Goal: Task Accomplishment & Management: Manage account settings

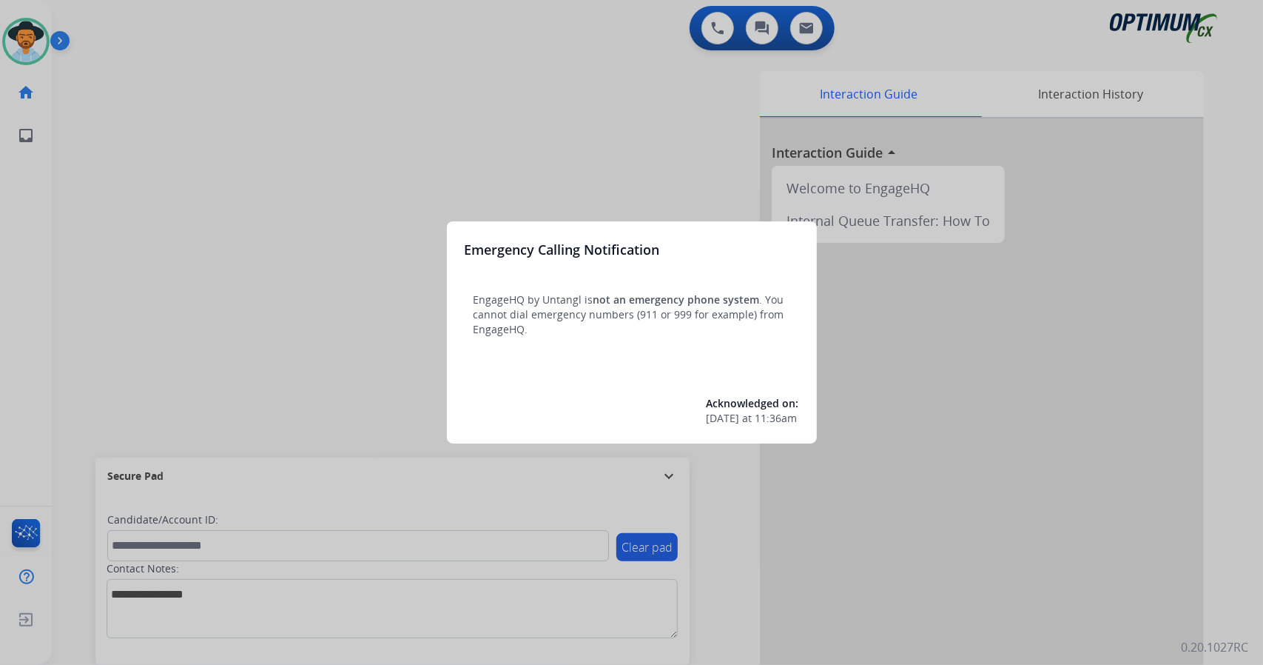
click at [208, 159] on div at bounding box center [631, 332] width 1263 height 665
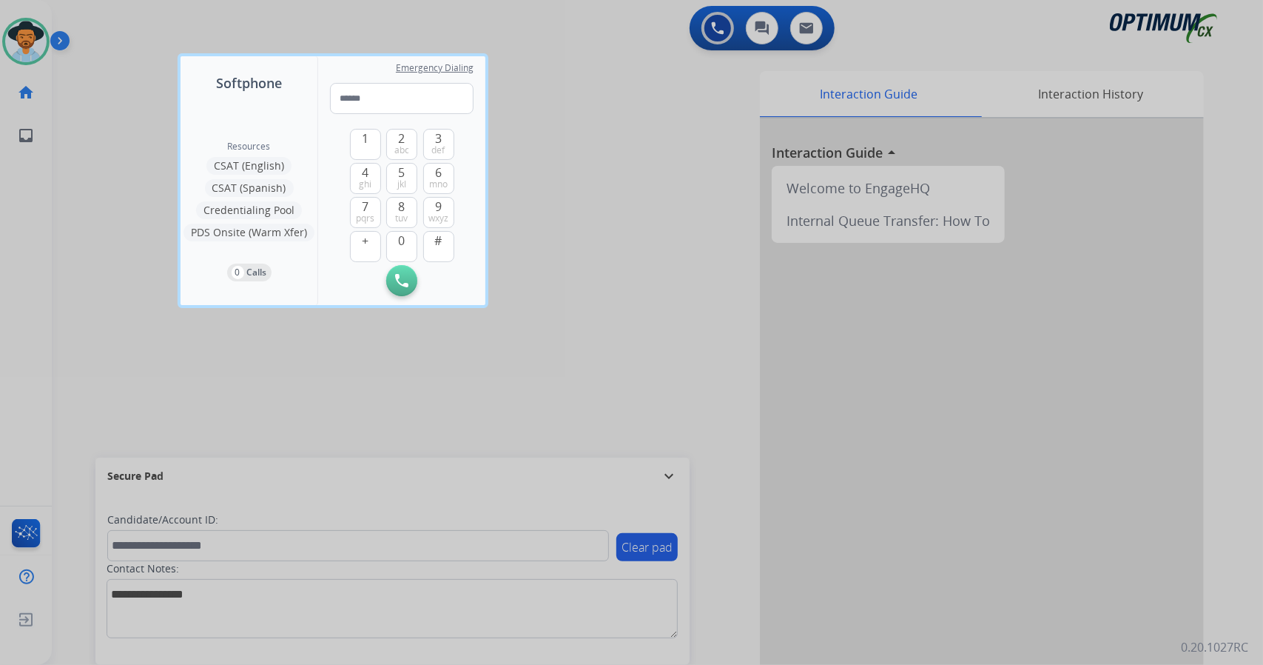
click at [128, 204] on div at bounding box center [631, 332] width 1263 height 665
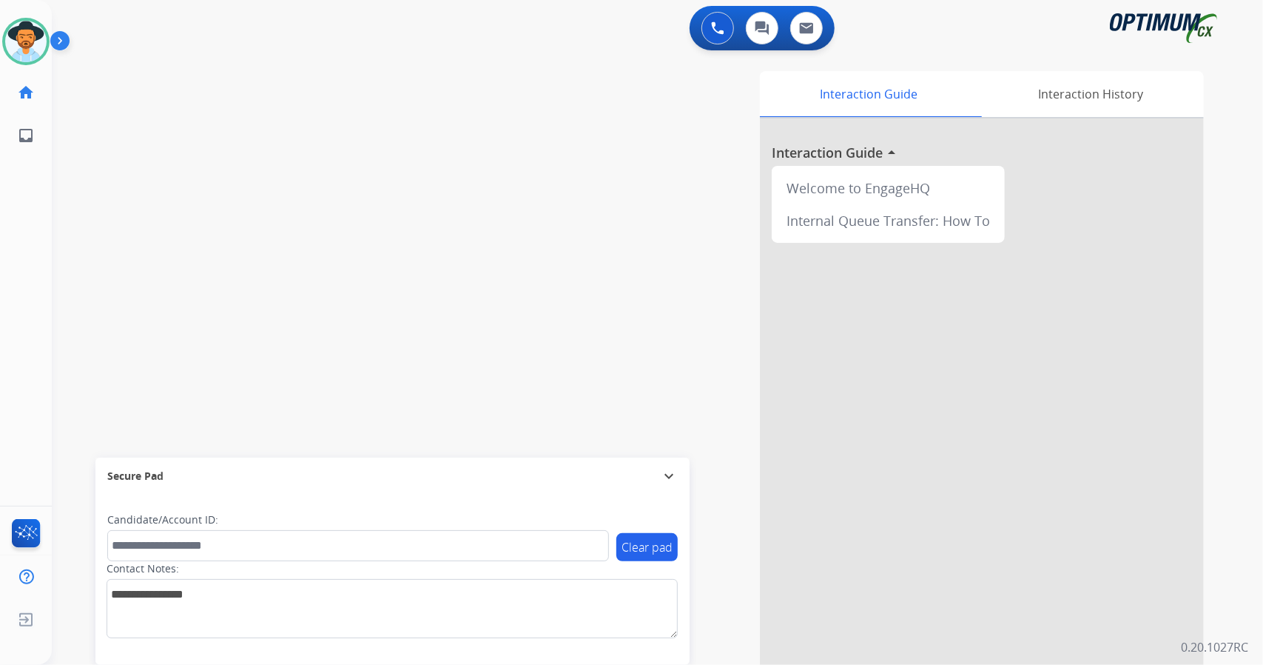
click at [203, 241] on div "swap_horiz Break voice bridge close_fullscreen Connect 3-Way Call merge_type Se…" at bounding box center [640, 361] width 1176 height 617
click at [92, 294] on div "swap_horiz Break voice bridge close_fullscreen Connect 3-Way Call merge_type Se…" at bounding box center [640, 361] width 1176 height 617
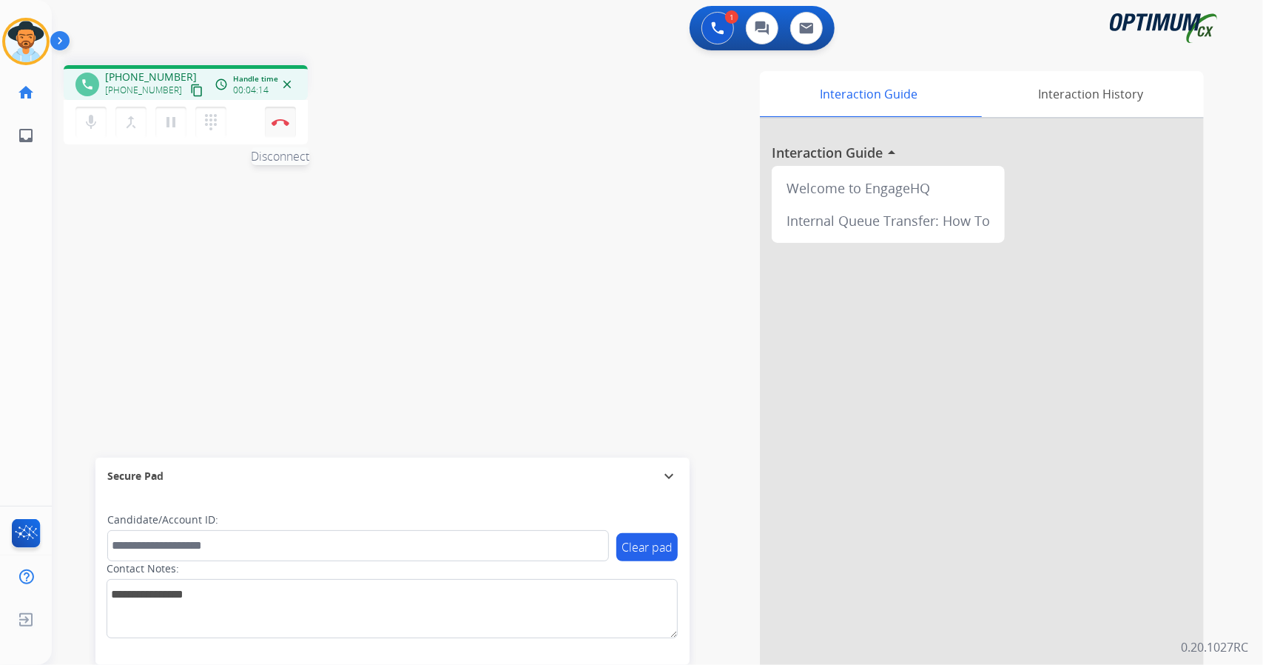
click at [278, 124] on img at bounding box center [281, 121] width 18 height 7
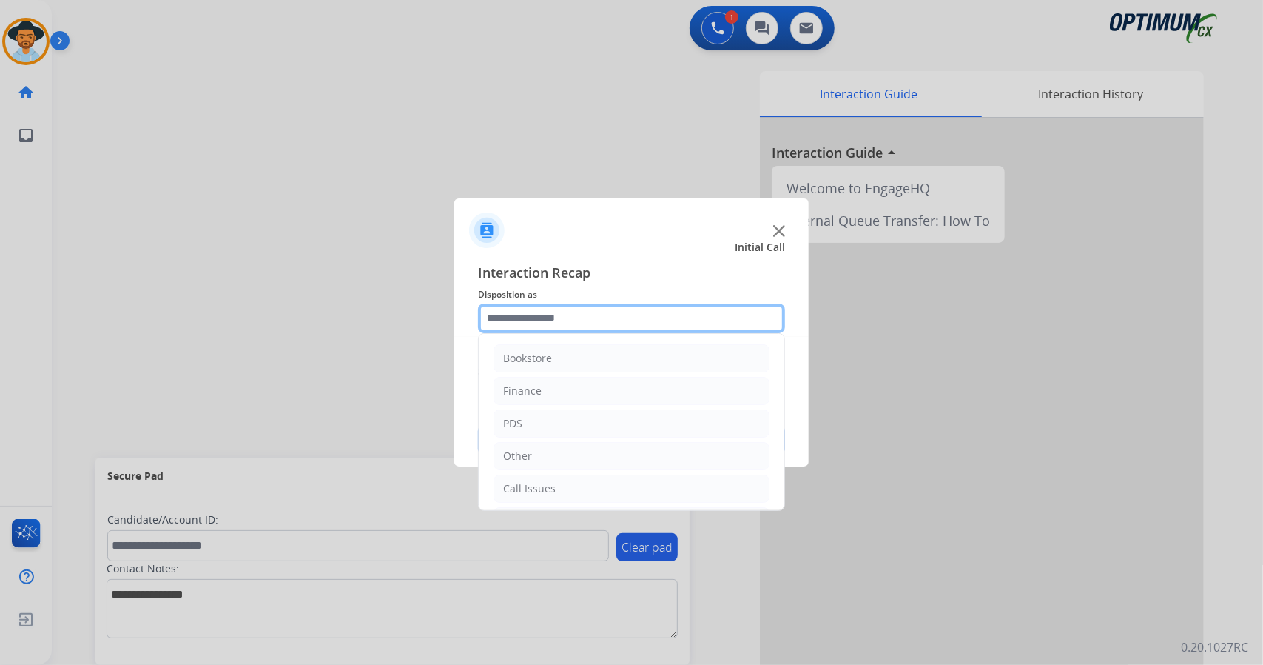
click at [551, 326] on input "text" at bounding box center [631, 318] width 307 height 30
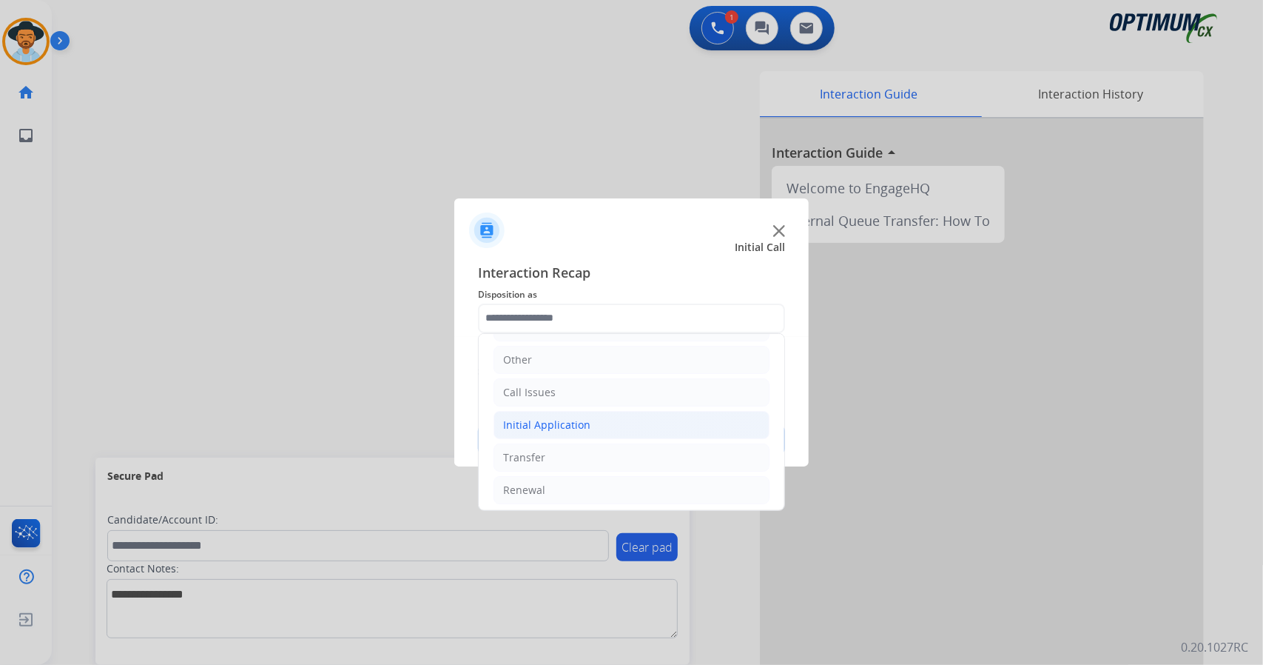
click at [610, 411] on li "Initial Application" at bounding box center [632, 425] width 276 height 28
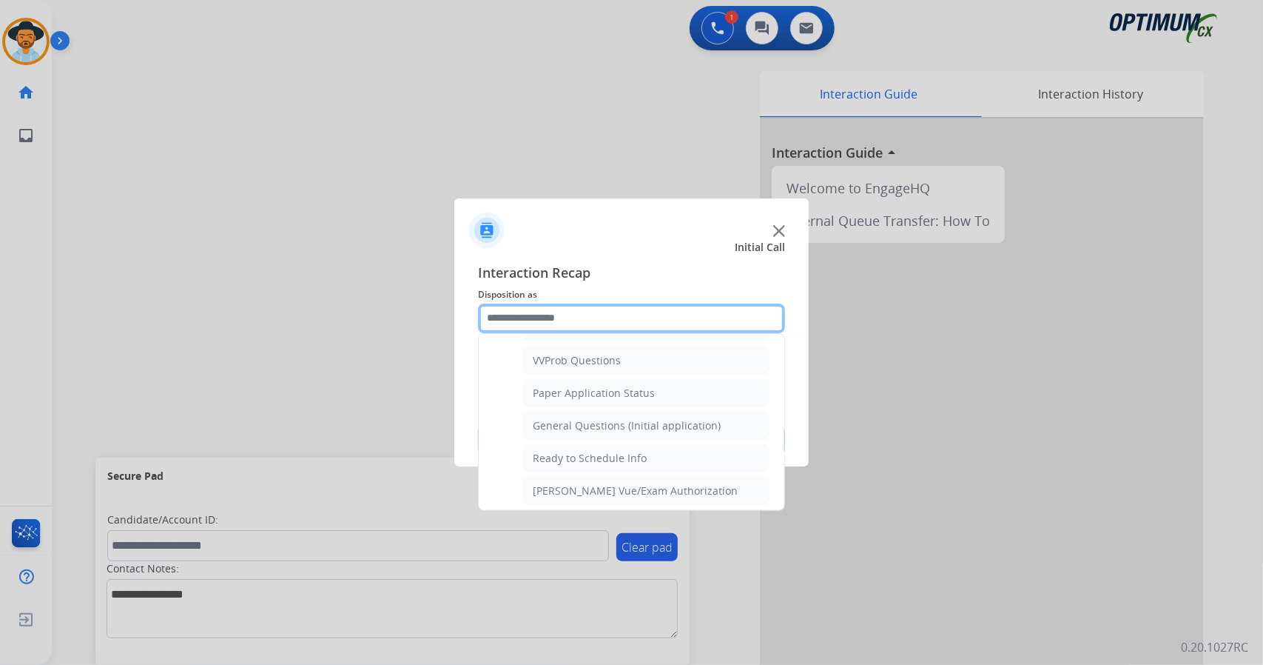
scroll to position [795, 0]
click at [610, 417] on div "General Questions (Initial application)" at bounding box center [627, 424] width 188 height 15
type input "**********"
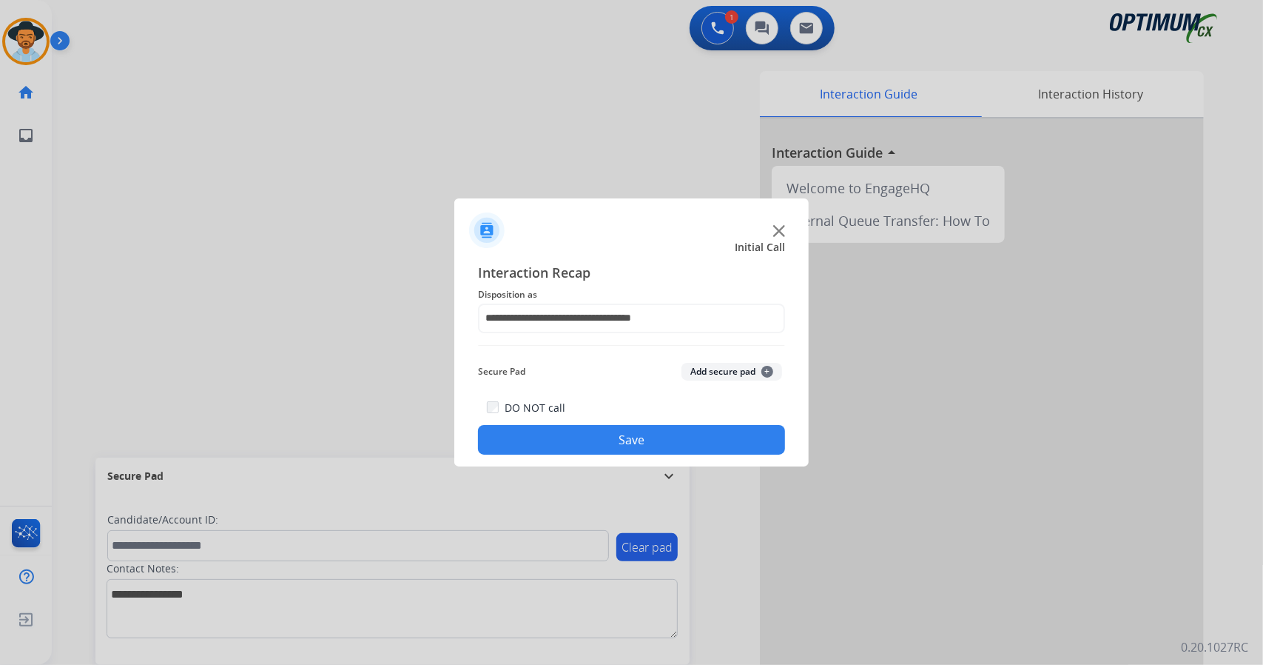
click at [608, 434] on button "Save" at bounding box center [631, 440] width 307 height 30
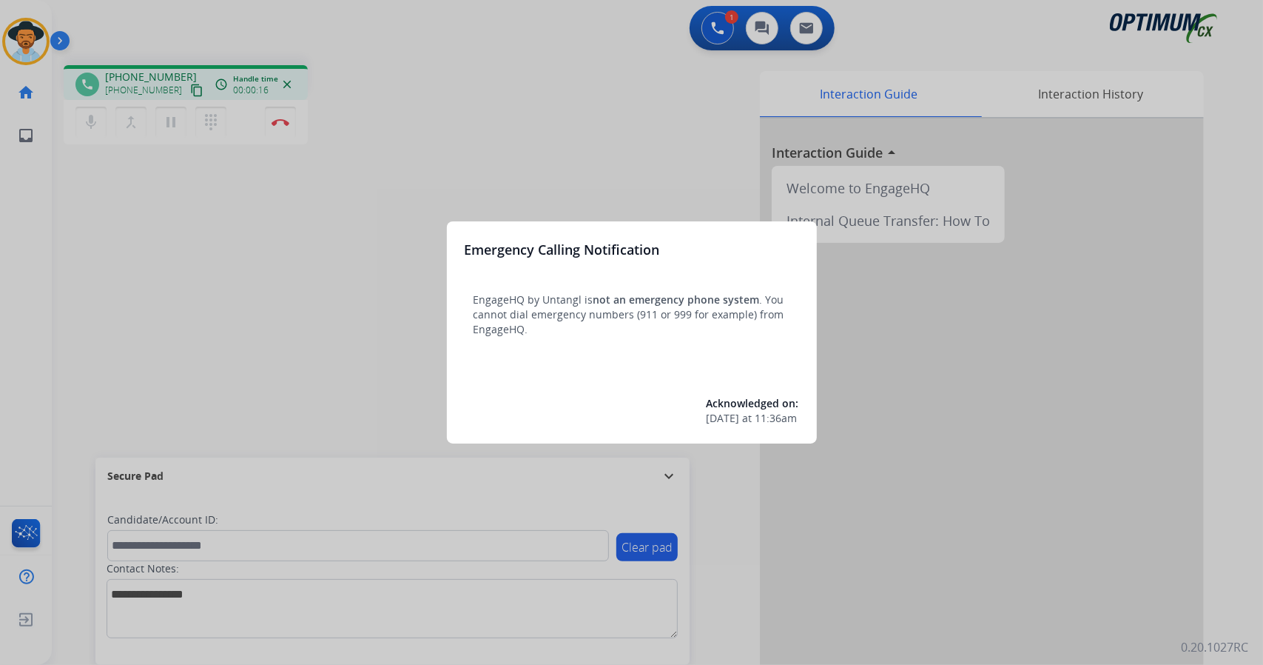
click at [269, 251] on div at bounding box center [631, 332] width 1263 height 665
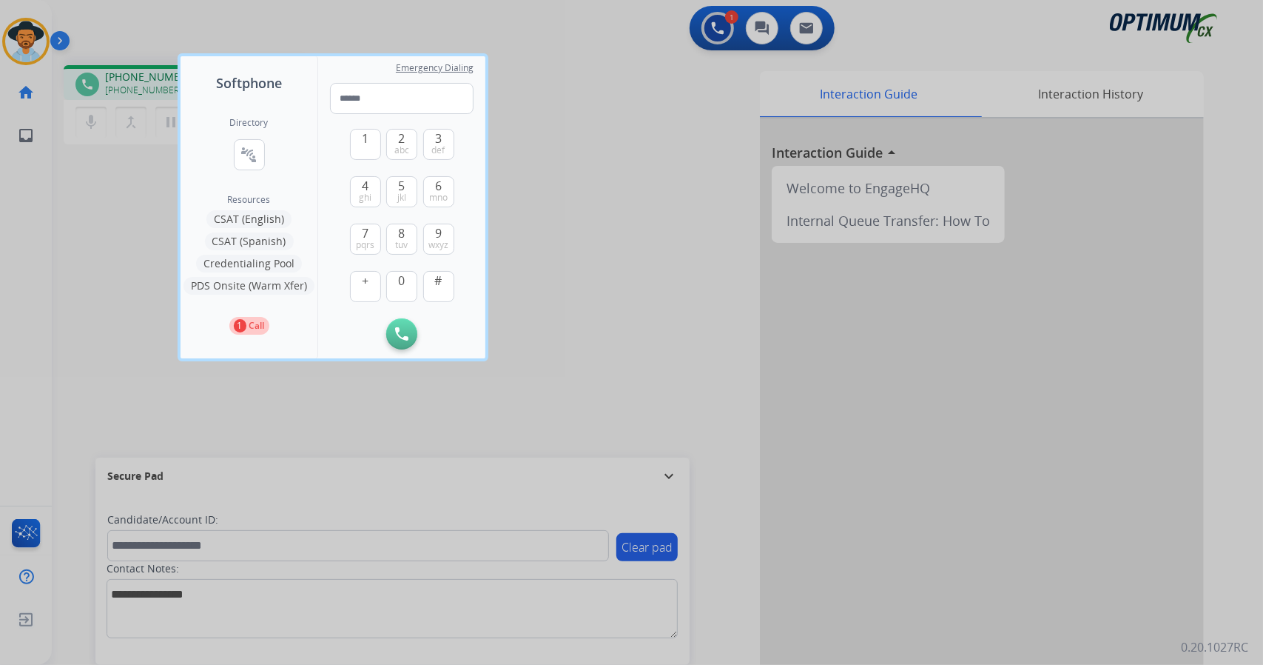
click at [154, 229] on div at bounding box center [631, 332] width 1263 height 665
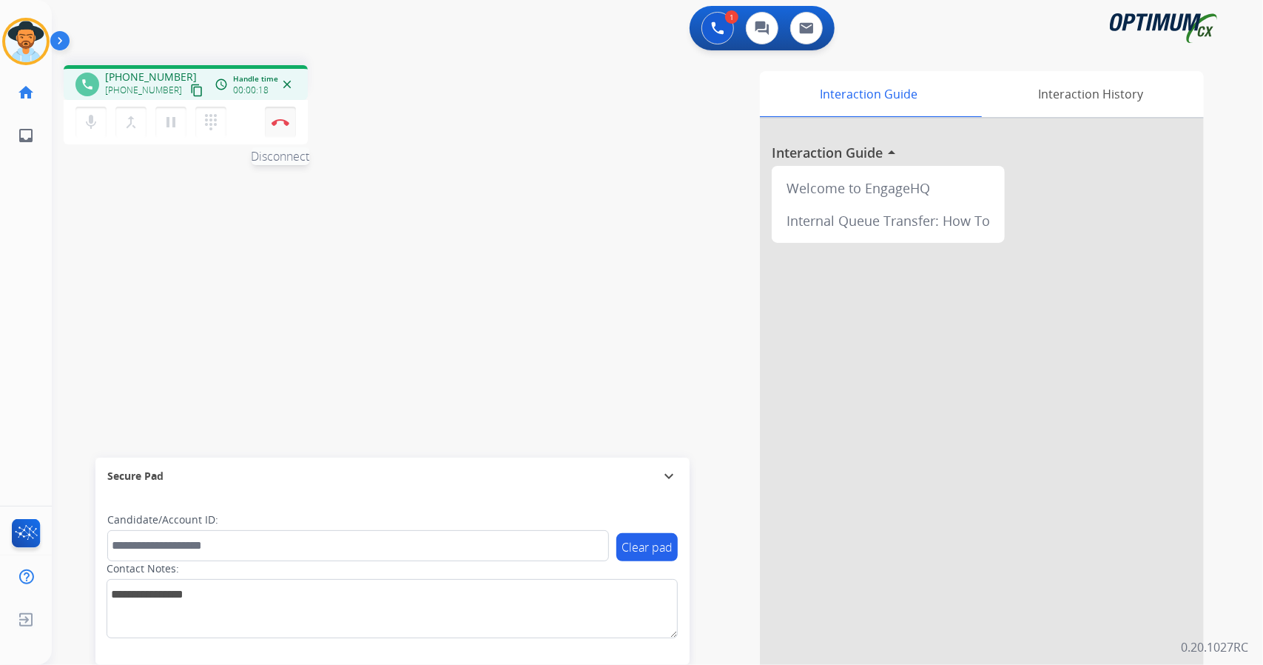
click at [286, 125] on button "Disconnect" at bounding box center [280, 122] width 31 height 31
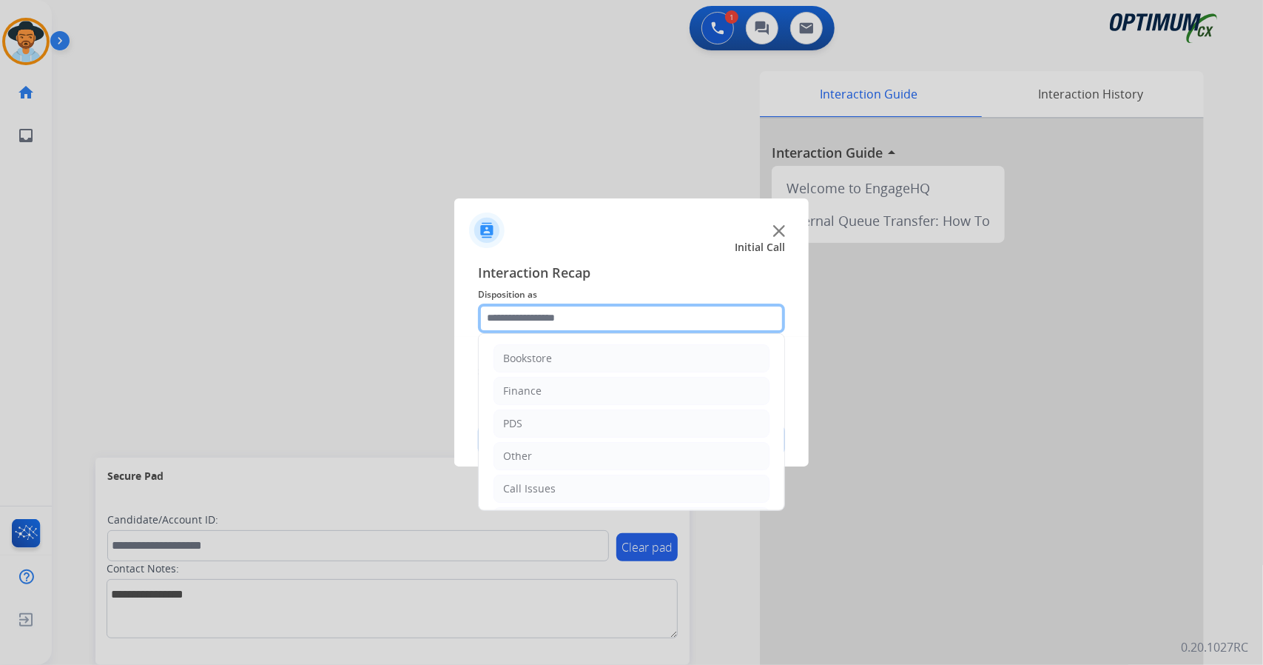
click at [588, 326] on input "text" at bounding box center [631, 318] width 307 height 30
click at [559, 491] on li "Call Issues" at bounding box center [632, 488] width 276 height 28
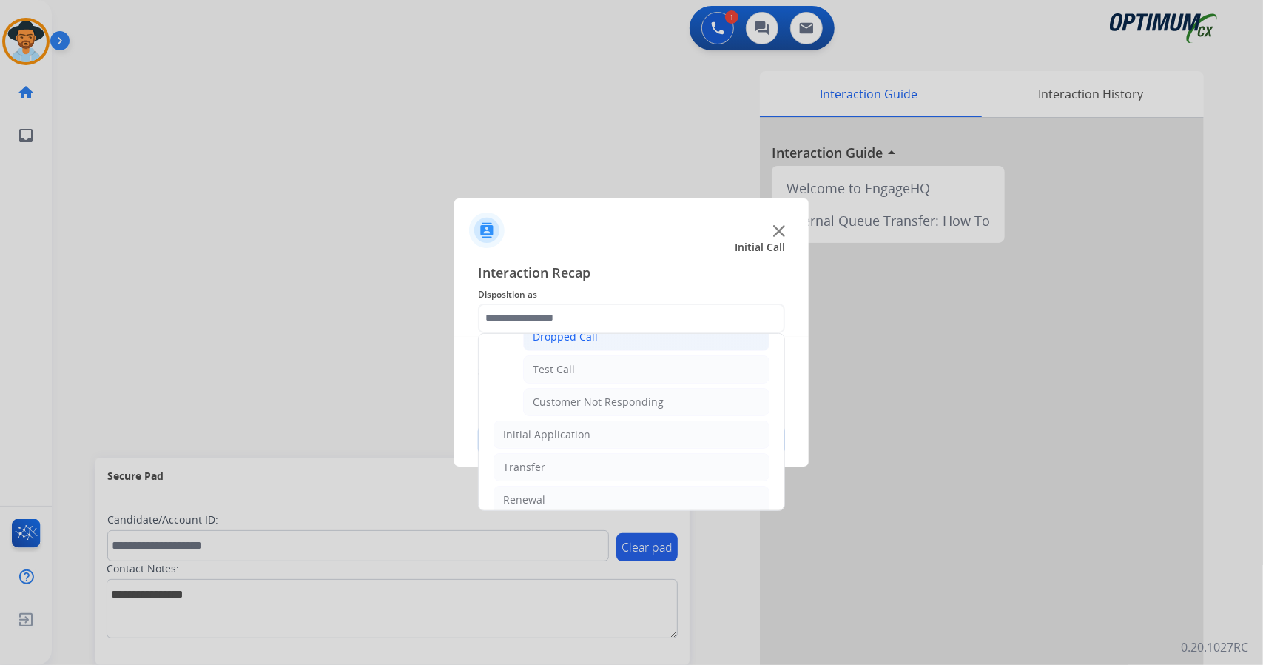
click at [583, 344] on li "Dropped Call" at bounding box center [646, 337] width 246 height 28
type input "**********"
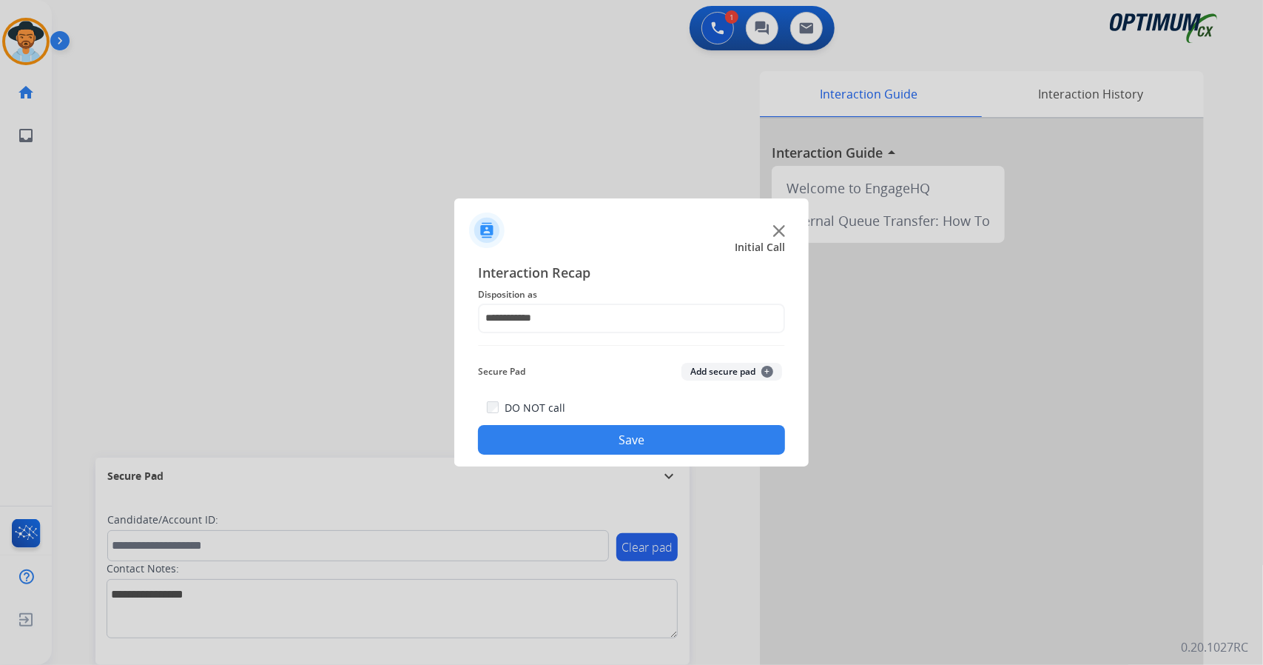
click at [616, 445] on button "Save" at bounding box center [631, 440] width 307 height 30
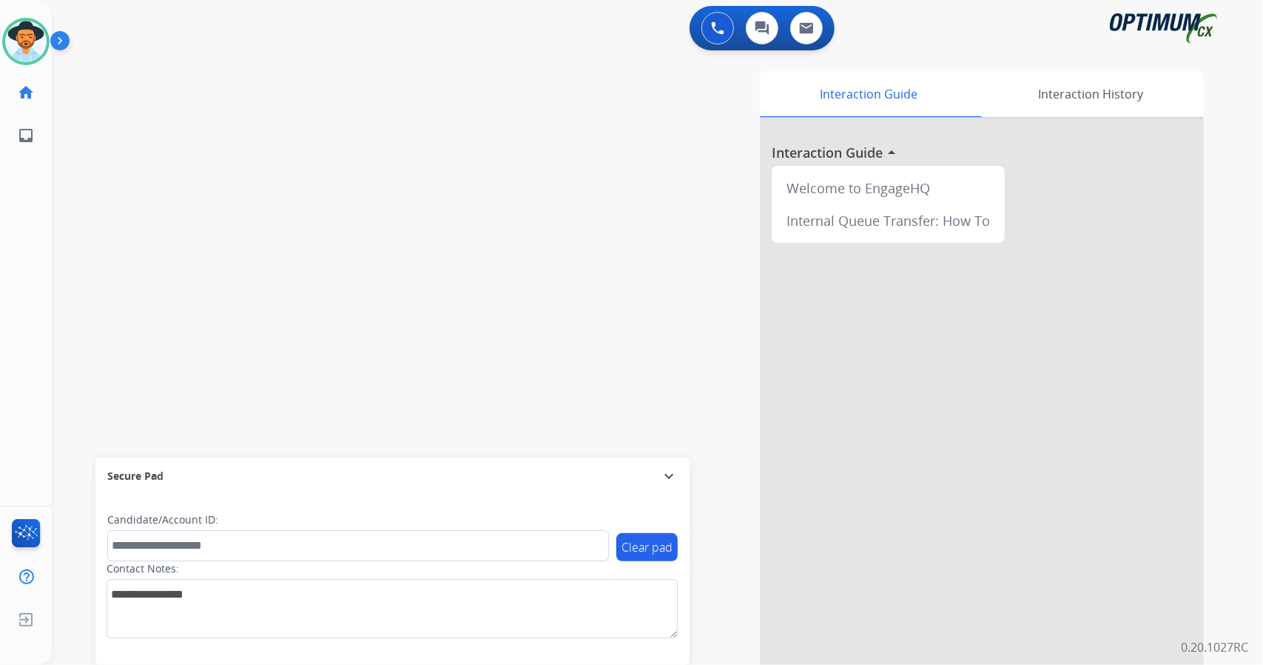
click at [108, 375] on div "swap_horiz Break voice bridge close_fullscreen Connect 3-Way Call merge_type Se…" at bounding box center [640, 361] width 1176 height 617
click at [16, 50] on img at bounding box center [25, 41] width 41 height 41
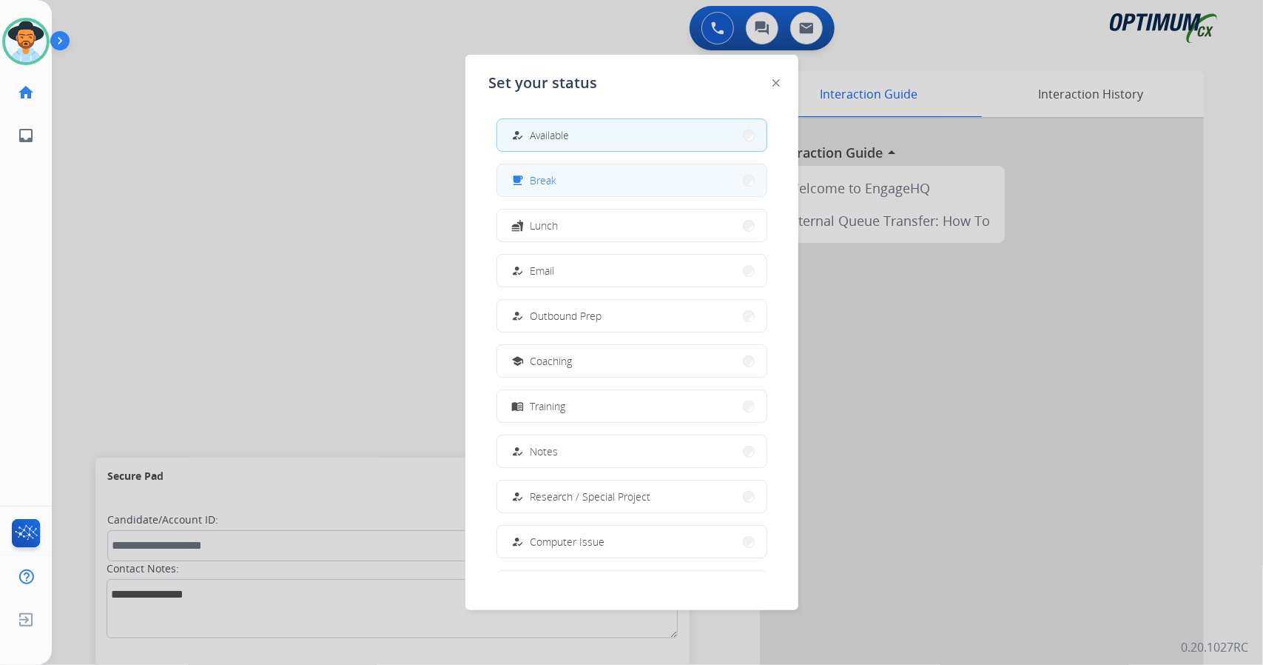
click at [659, 172] on button "free_breakfast Break" at bounding box center [631, 180] width 269 height 32
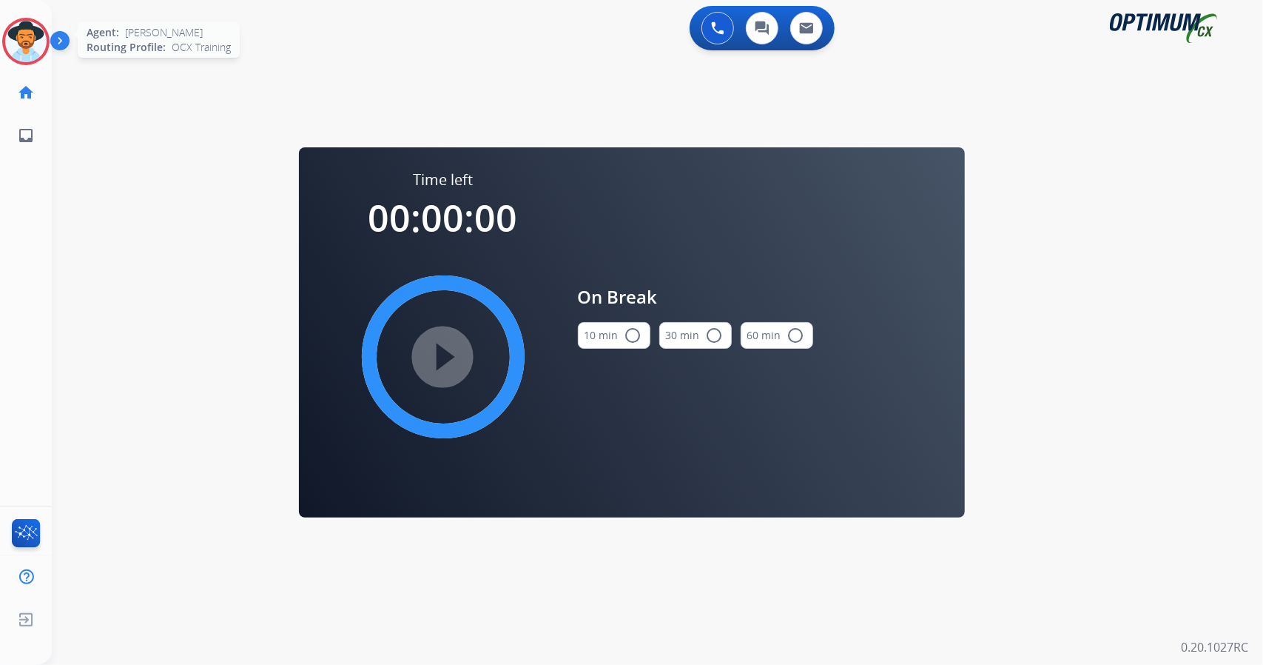
click at [25, 50] on img at bounding box center [25, 41] width 41 height 41
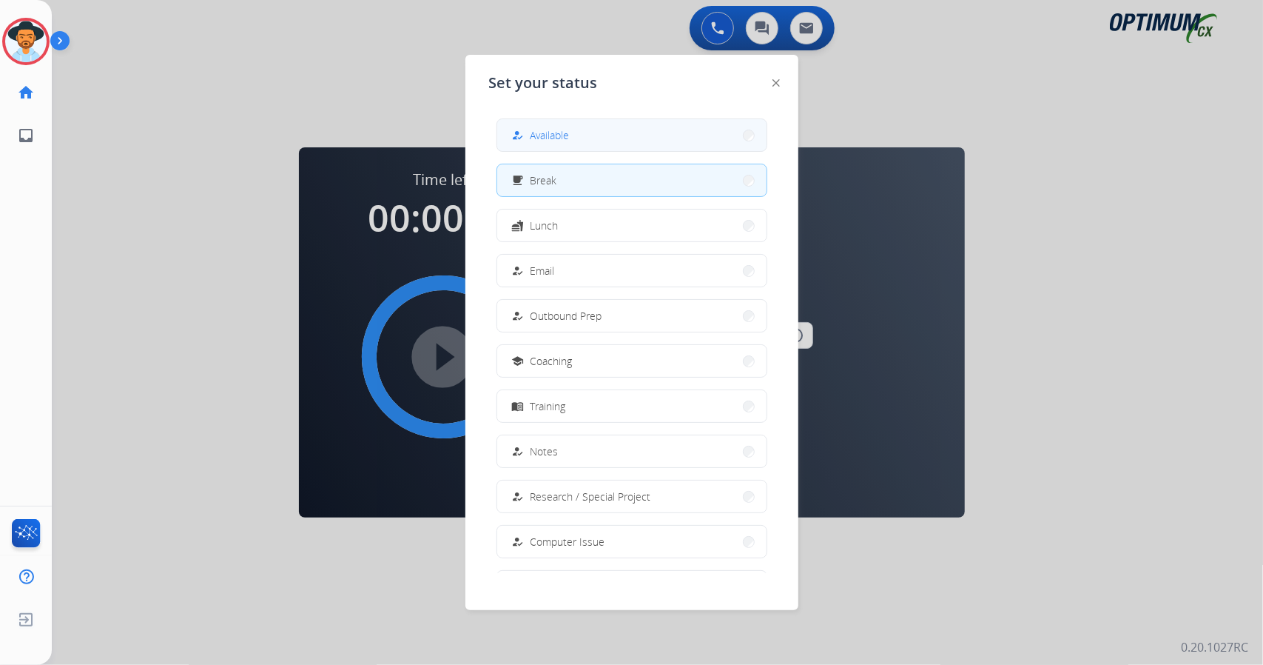
click at [612, 128] on button "how_to_reg Available" at bounding box center [631, 135] width 269 height 32
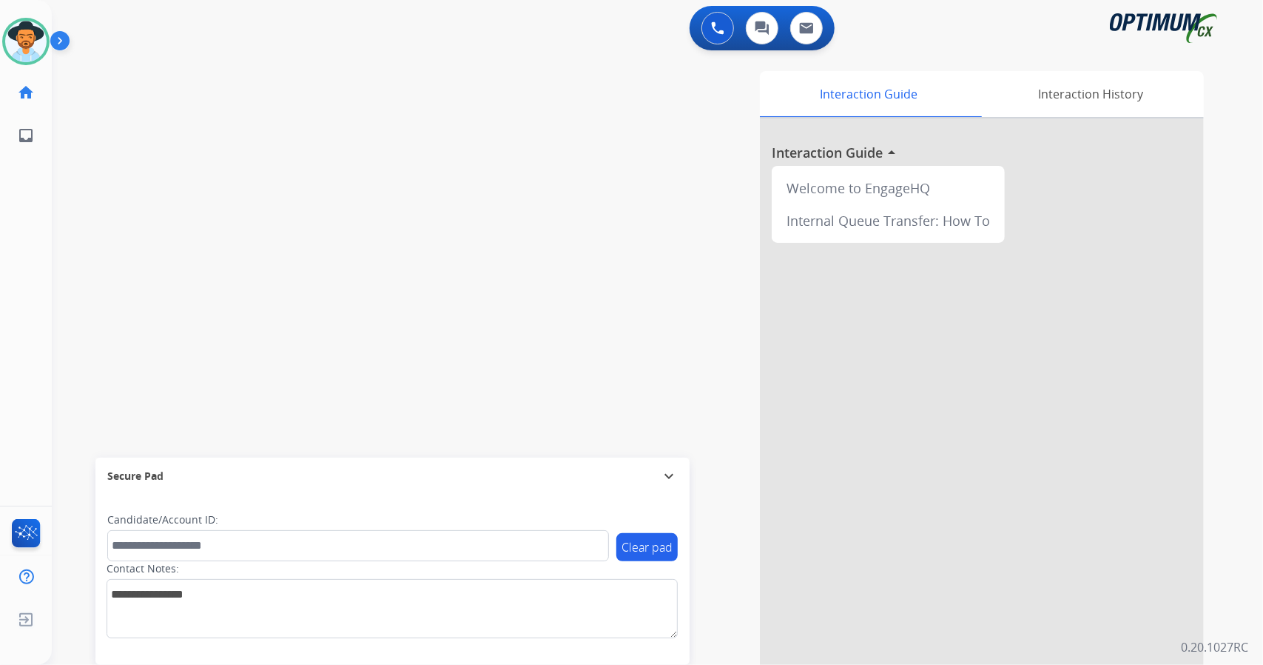
click at [111, 304] on div "swap_horiz Break voice bridge close_fullscreen Connect 3-Way Call merge_type Se…" at bounding box center [640, 361] width 1176 height 617
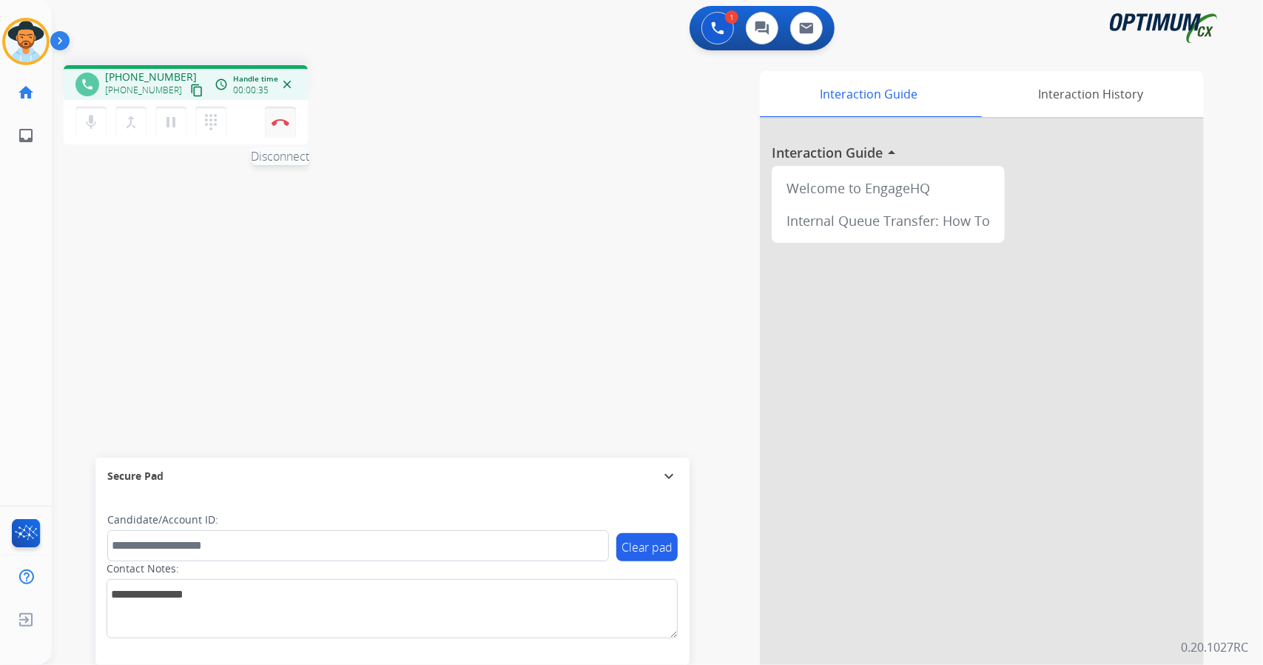
click at [280, 122] on img at bounding box center [281, 121] width 18 height 7
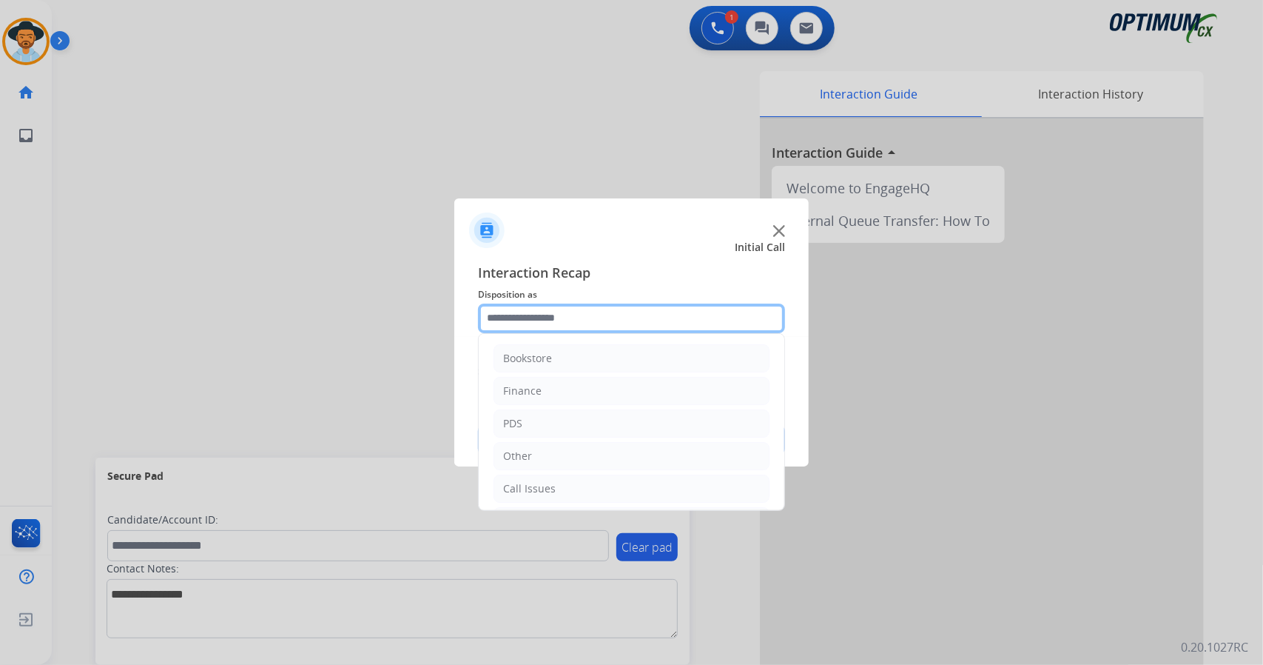
click at [564, 319] on input "text" at bounding box center [631, 318] width 307 height 30
click at [579, 488] on li "Call Issues" at bounding box center [632, 488] width 276 height 28
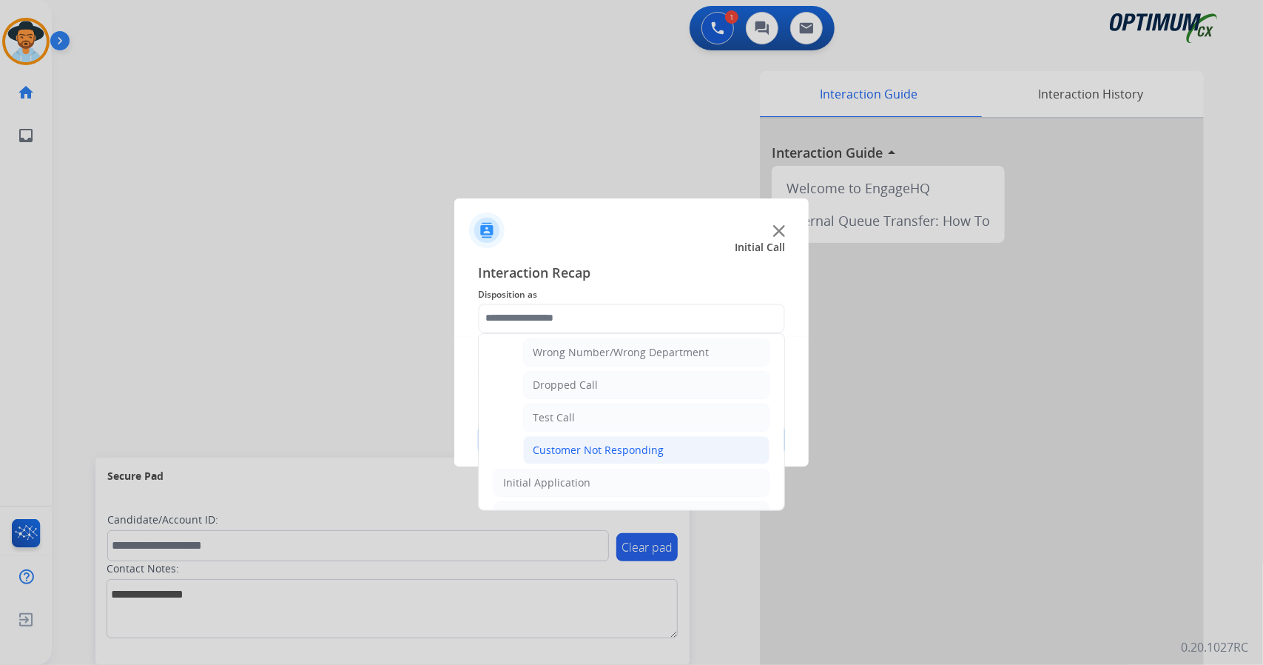
click at [606, 443] on div "Customer Not Responding" at bounding box center [598, 450] width 131 height 15
type input "**********"
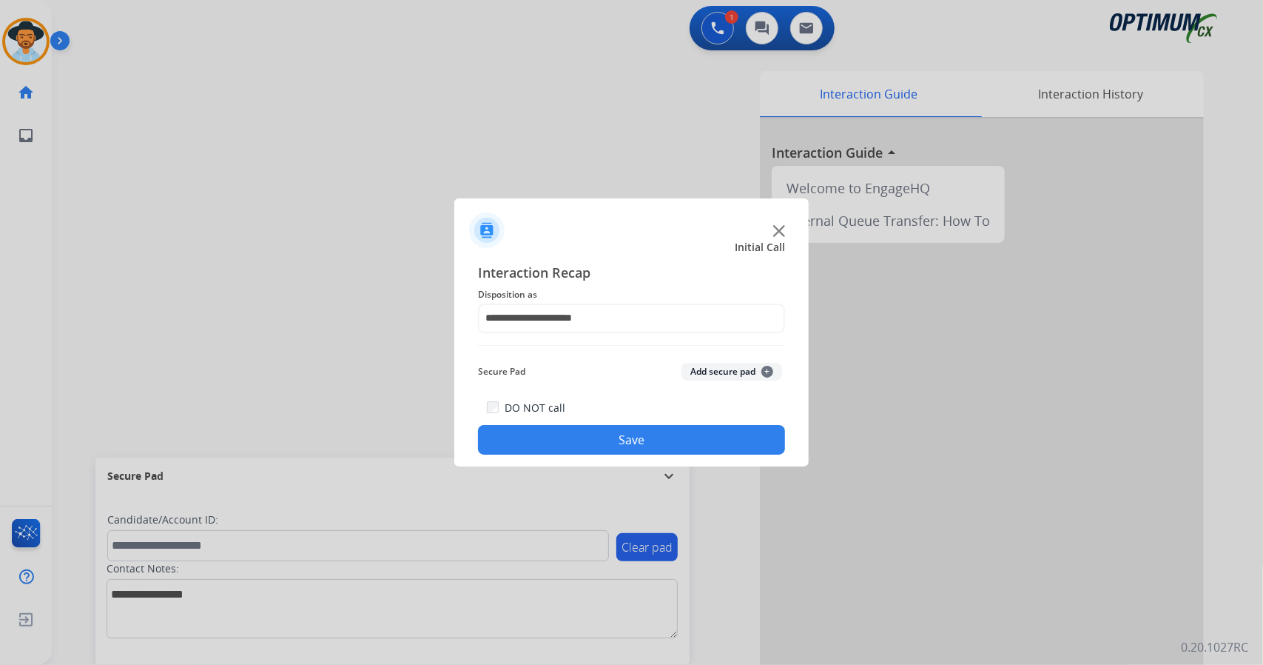
click at [606, 442] on button "Save" at bounding box center [631, 440] width 307 height 30
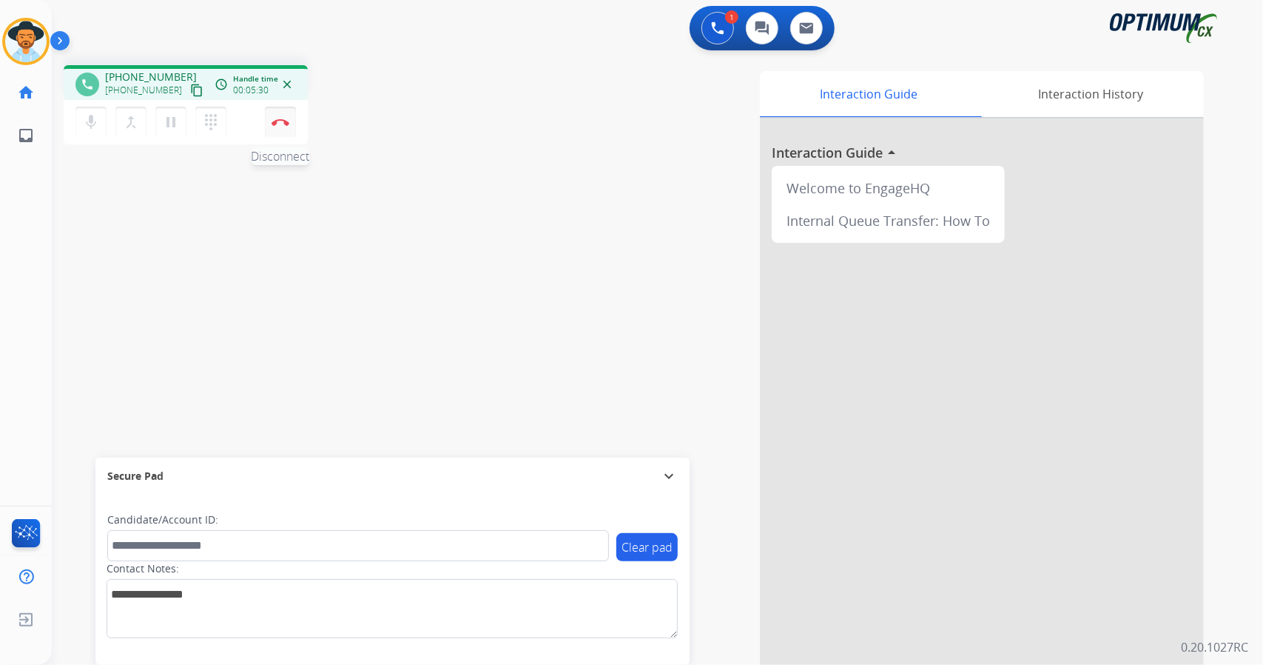
click at [284, 118] on button "Disconnect" at bounding box center [280, 122] width 31 height 31
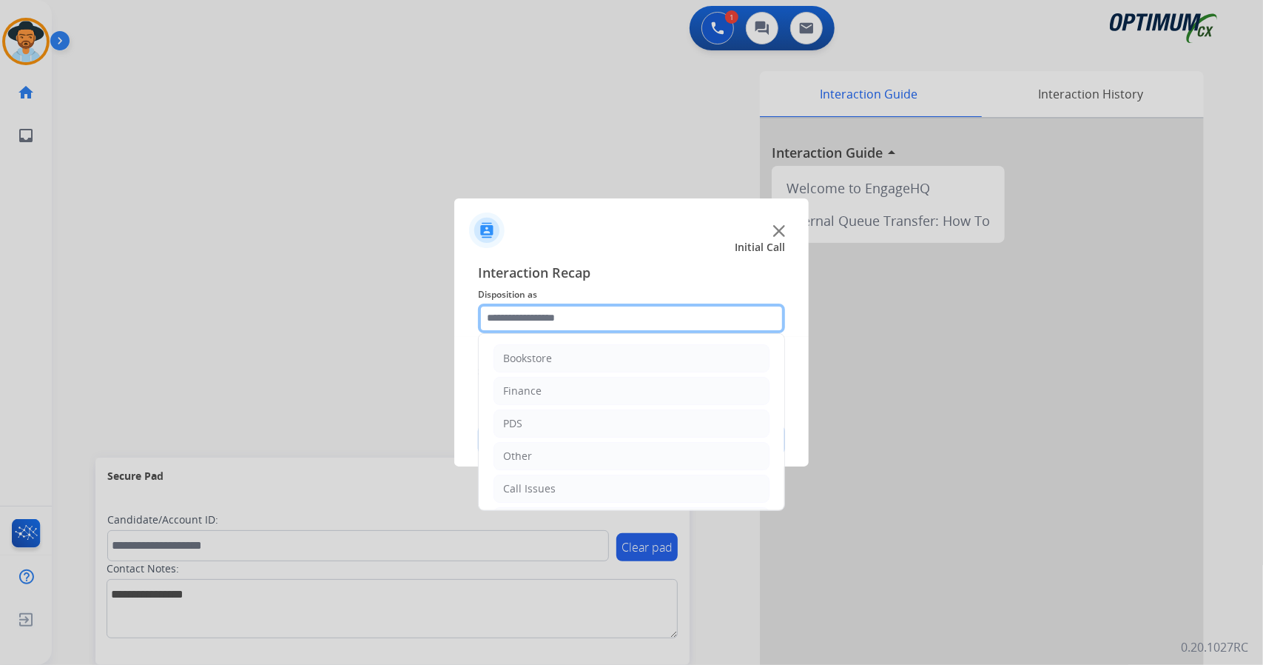
click at [568, 320] on input "text" at bounding box center [631, 318] width 307 height 30
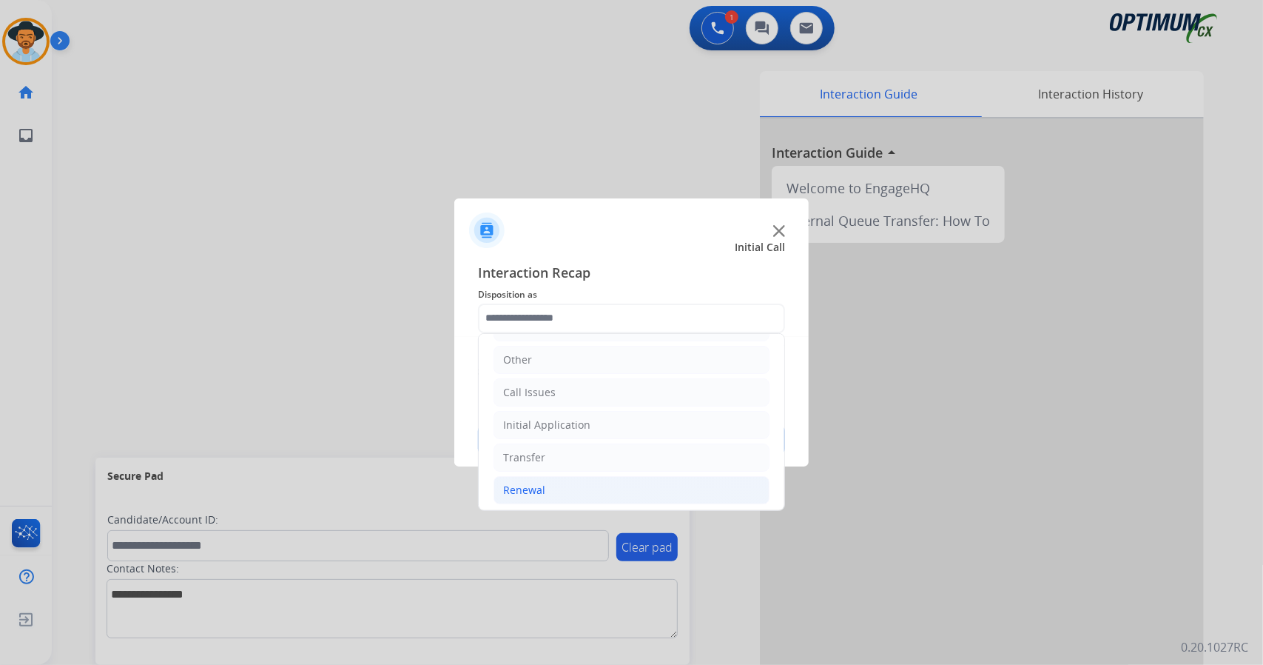
click at [566, 477] on li "Renewal" at bounding box center [632, 490] width 276 height 28
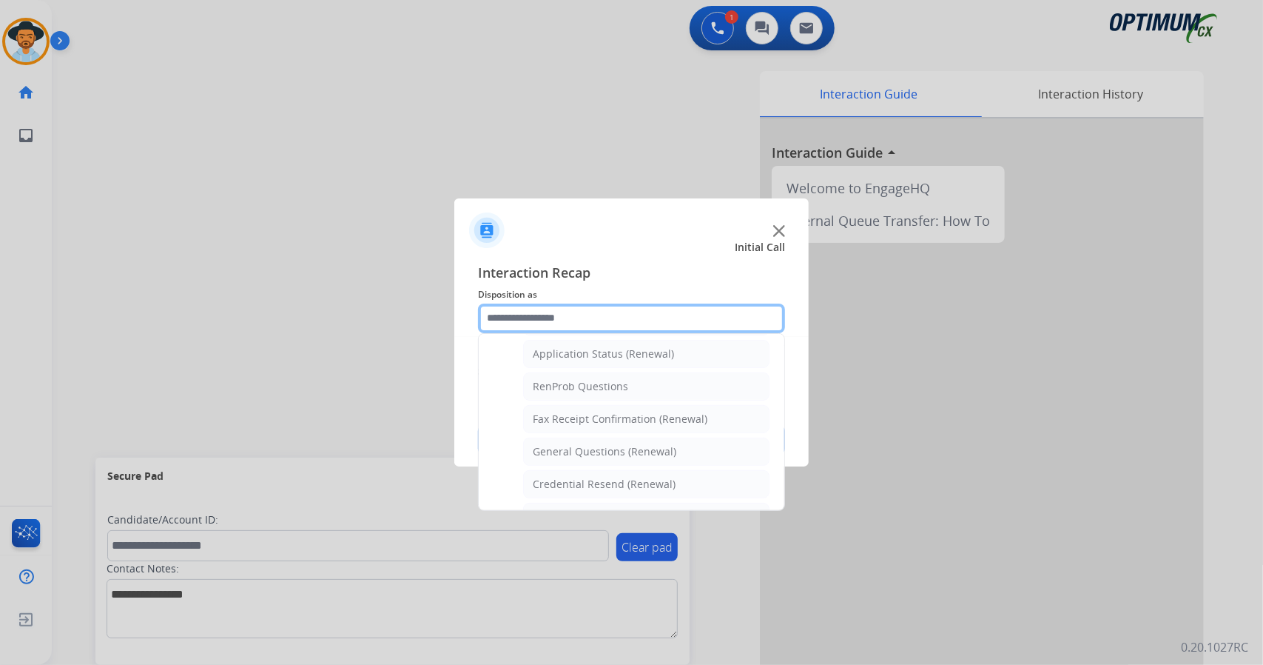
scroll to position [343, 0]
click at [566, 478] on div "Credential Resend (Renewal)" at bounding box center [604, 485] width 143 height 15
type input "**********"
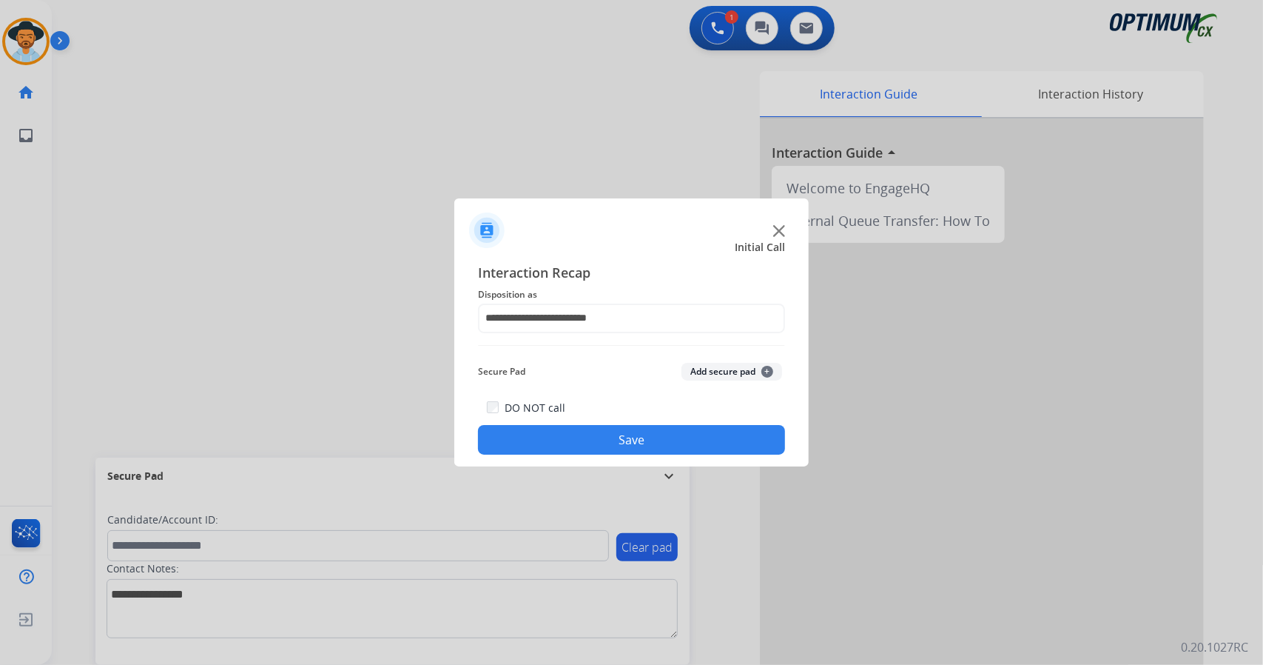
click at [548, 440] on button "Save" at bounding box center [631, 440] width 307 height 30
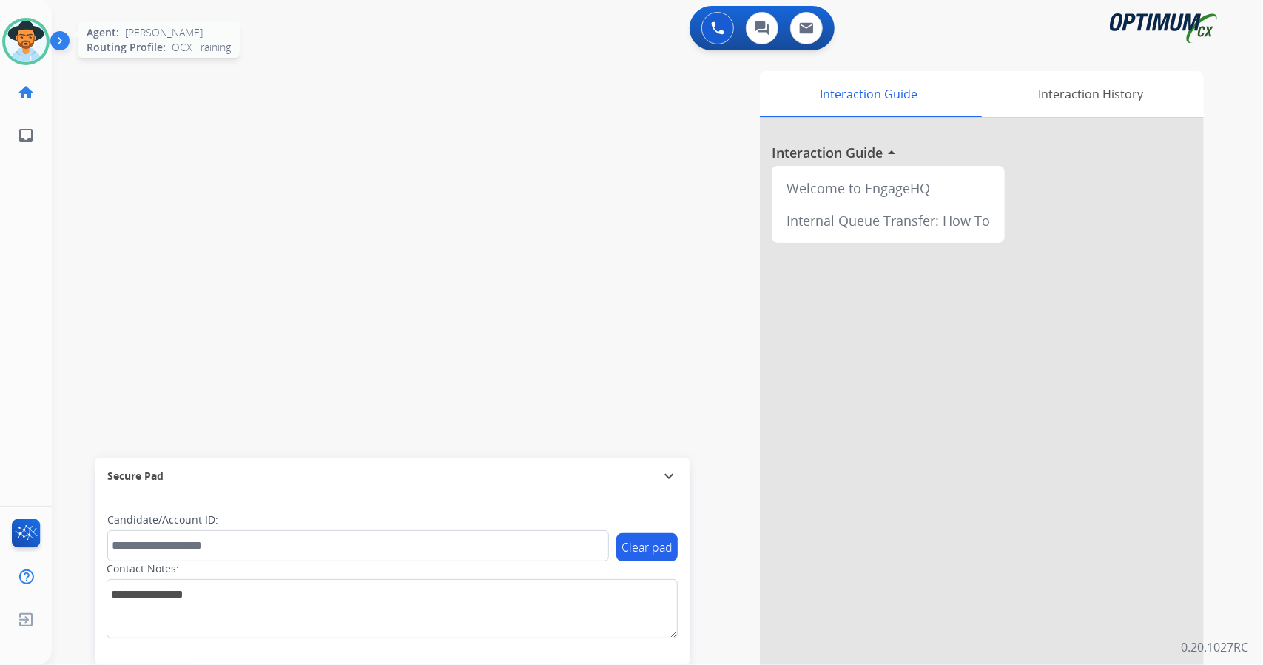
click at [33, 53] on img at bounding box center [25, 41] width 41 height 41
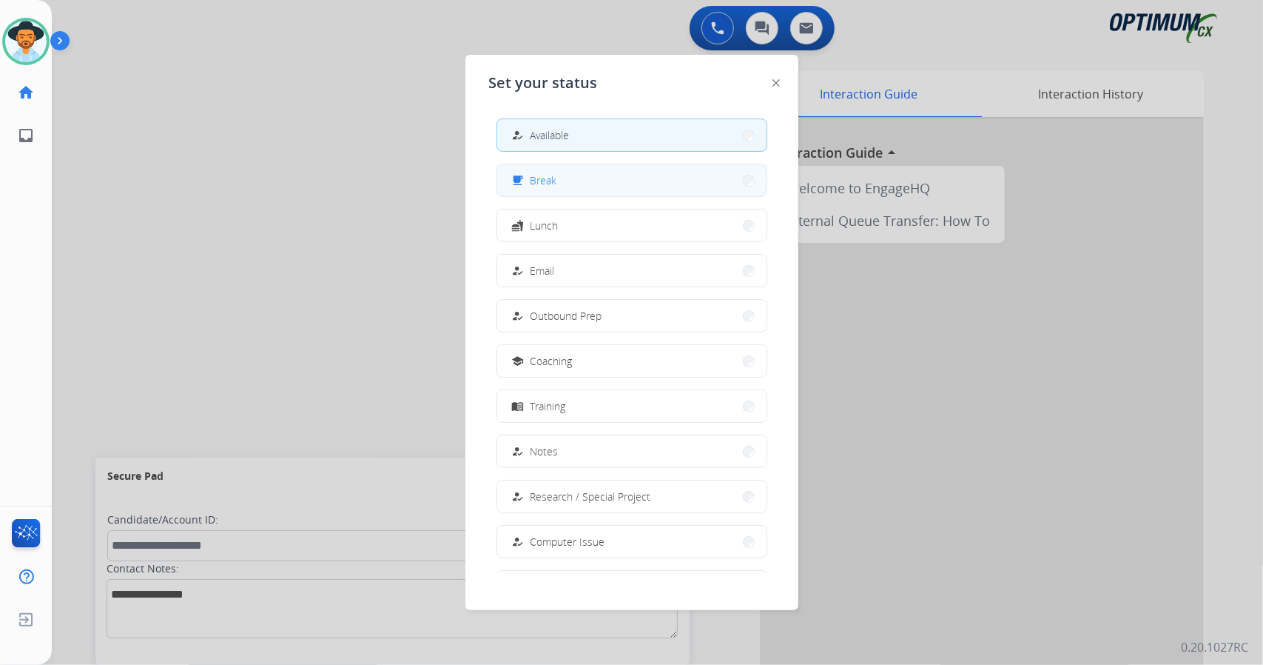
click at [633, 189] on button "free_breakfast Break" at bounding box center [631, 180] width 269 height 32
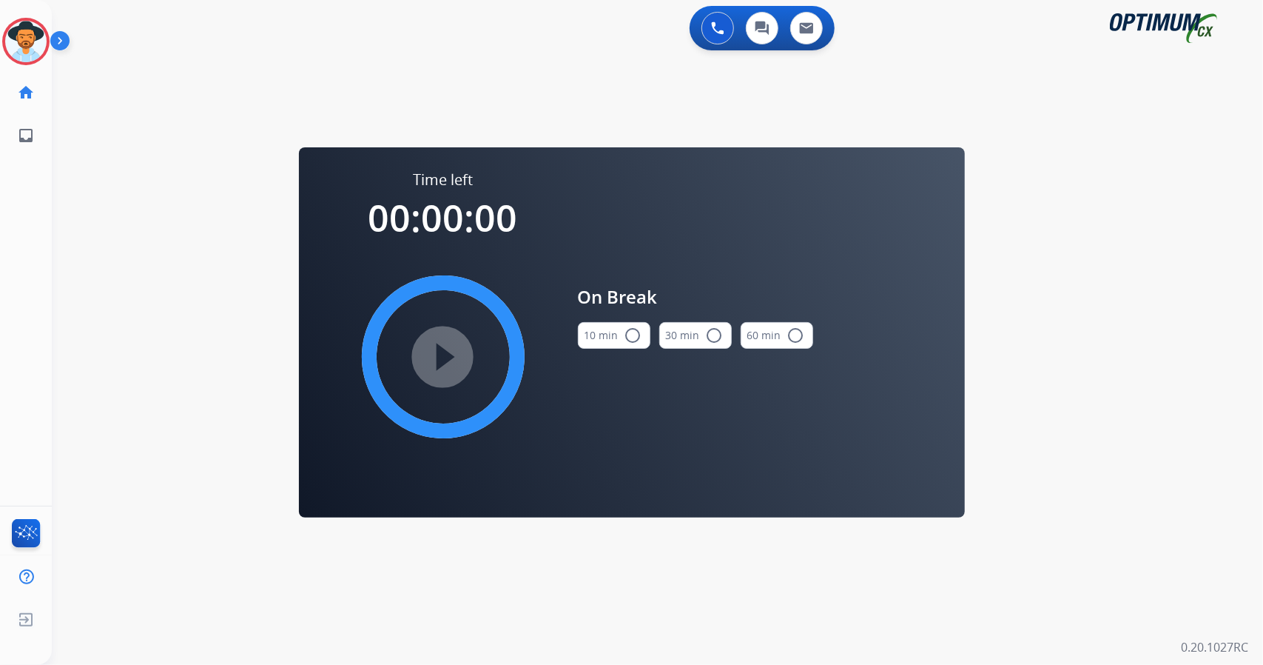
click at [1208, 254] on div "0 Voice Interactions 0 Chat Interactions 0 Email Interactions swap_horiz Break …" at bounding box center [657, 332] width 1211 height 665
drag, startPoint x: 630, startPoint y: 320, endPoint x: 625, endPoint y: 331, distance: 11.9
click at [625, 331] on div "10 min radio_button_unchecked" at bounding box center [614, 335] width 73 height 50
click at [625, 331] on mat-icon "radio_button_unchecked" at bounding box center [634, 335] width 18 height 18
click at [434, 358] on mat-icon "play_circle_filled" at bounding box center [443, 357] width 18 height 18
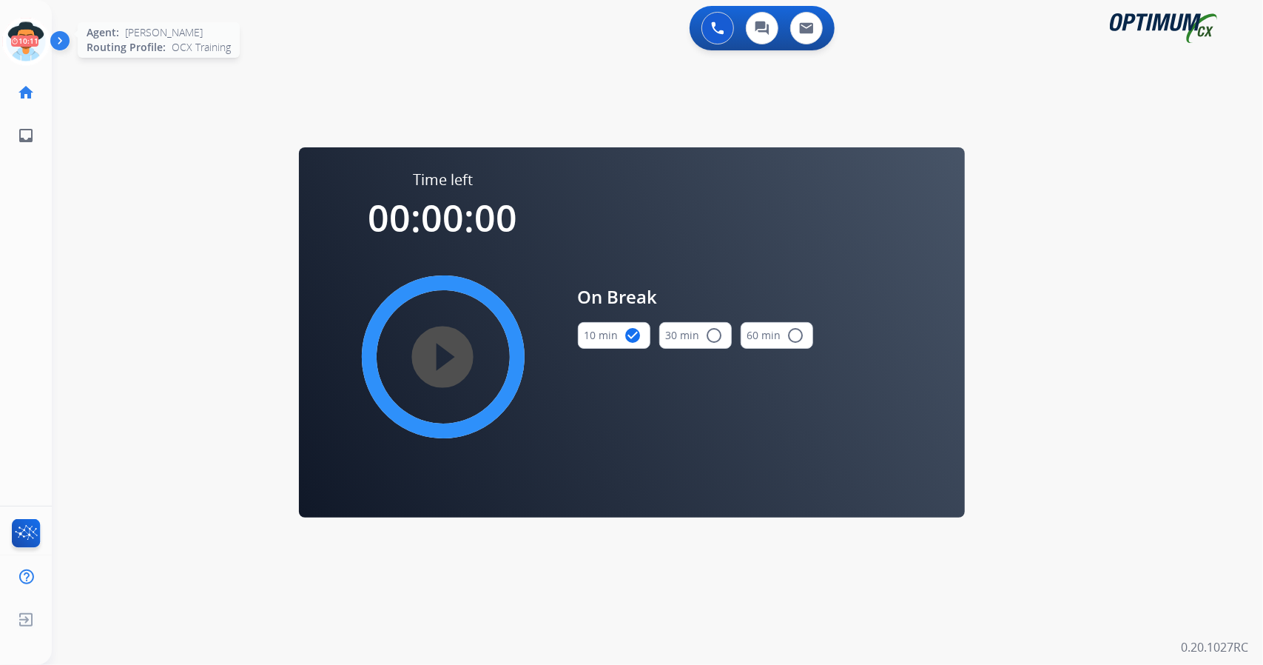
click at [41, 32] on icon at bounding box center [26, 42] width 48 height 48
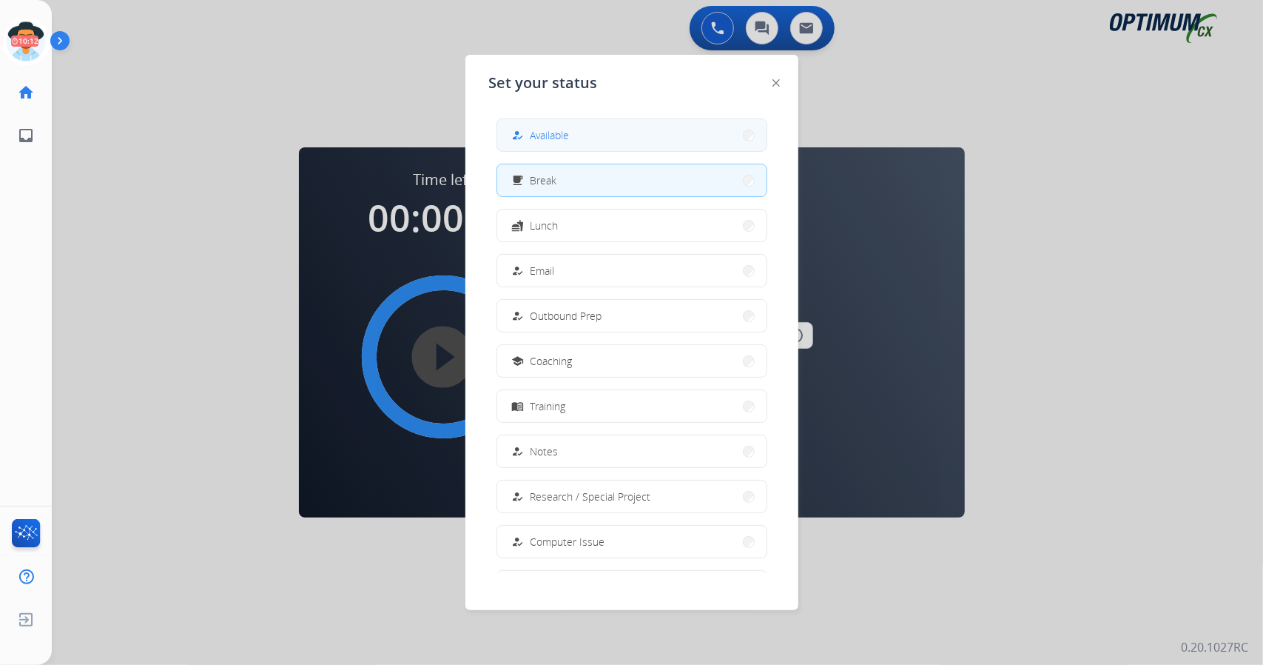
click at [579, 132] on button "how_to_reg Available" at bounding box center [631, 135] width 269 height 32
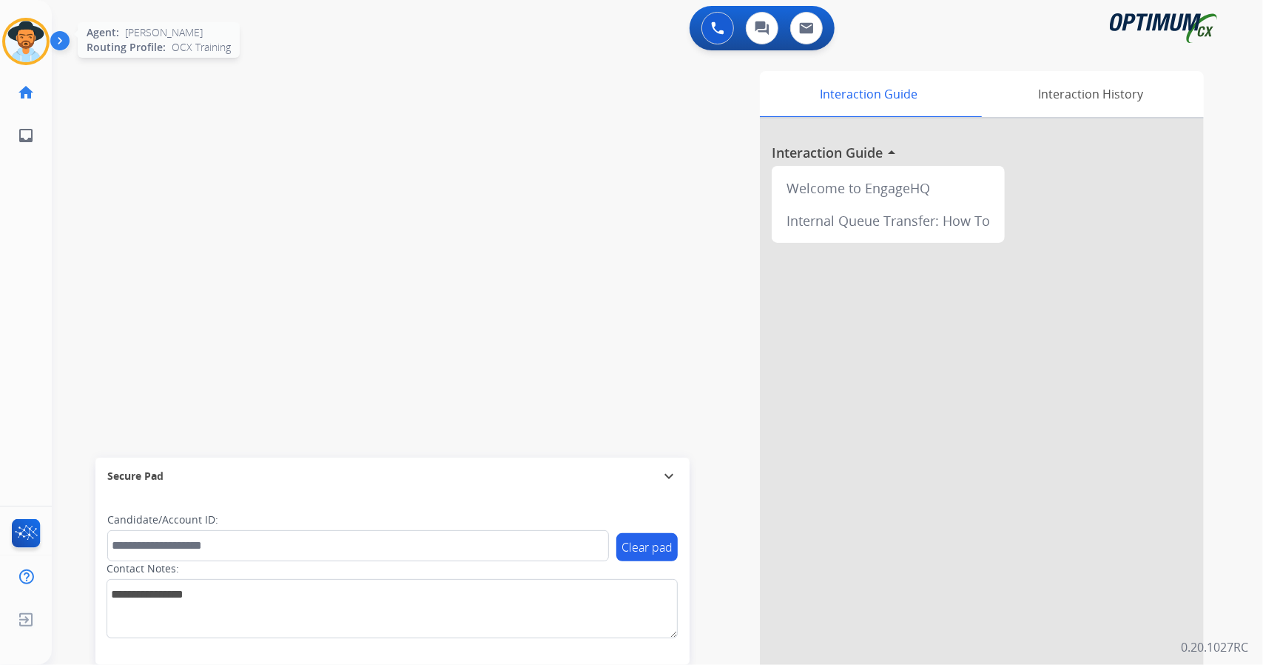
click at [32, 44] on img at bounding box center [25, 41] width 41 height 41
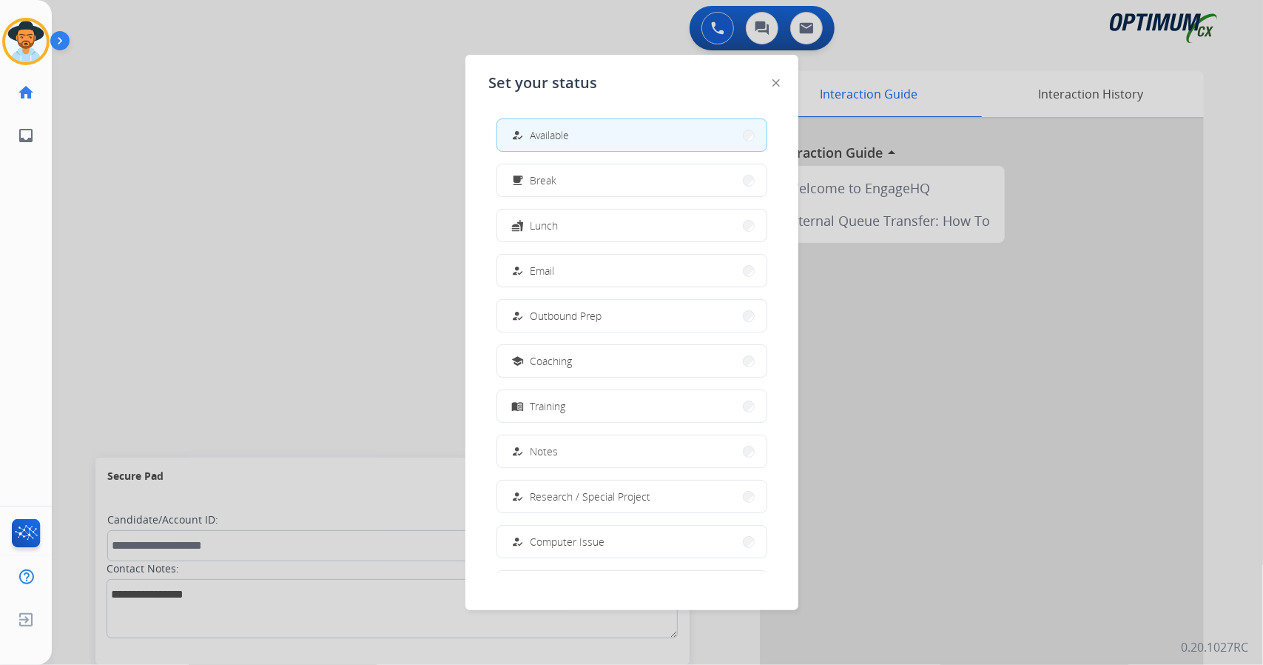
click at [266, 205] on div at bounding box center [631, 332] width 1263 height 665
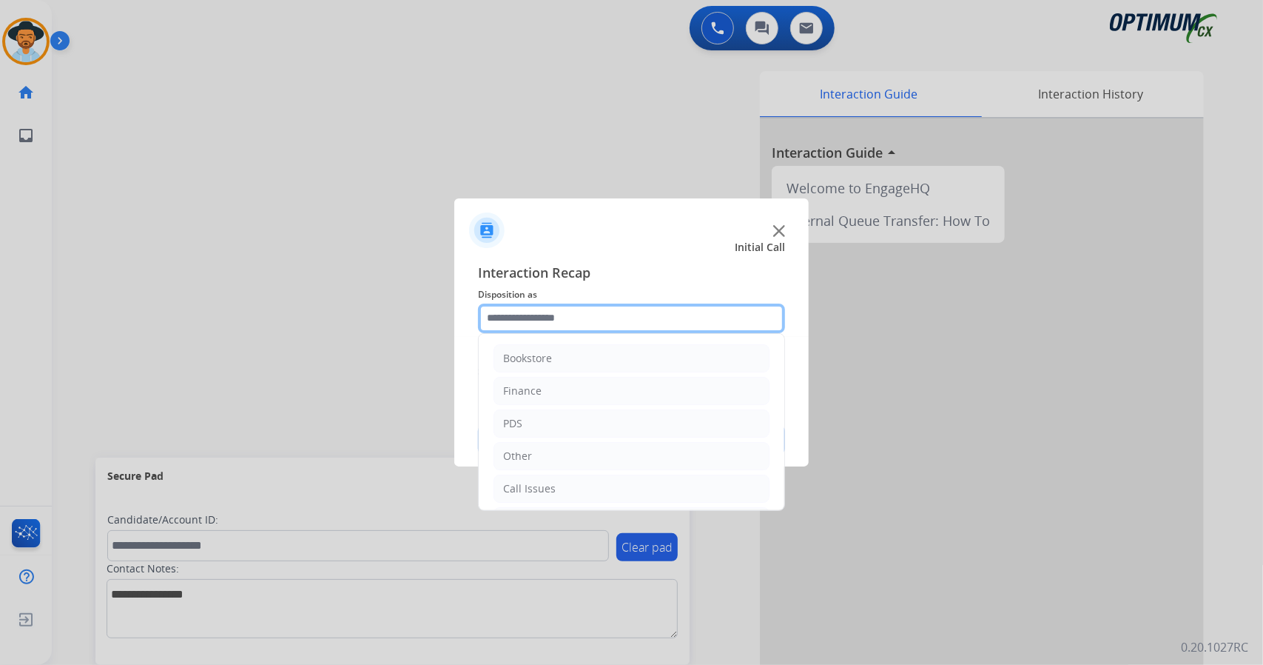
click at [542, 317] on input "text" at bounding box center [631, 318] width 307 height 30
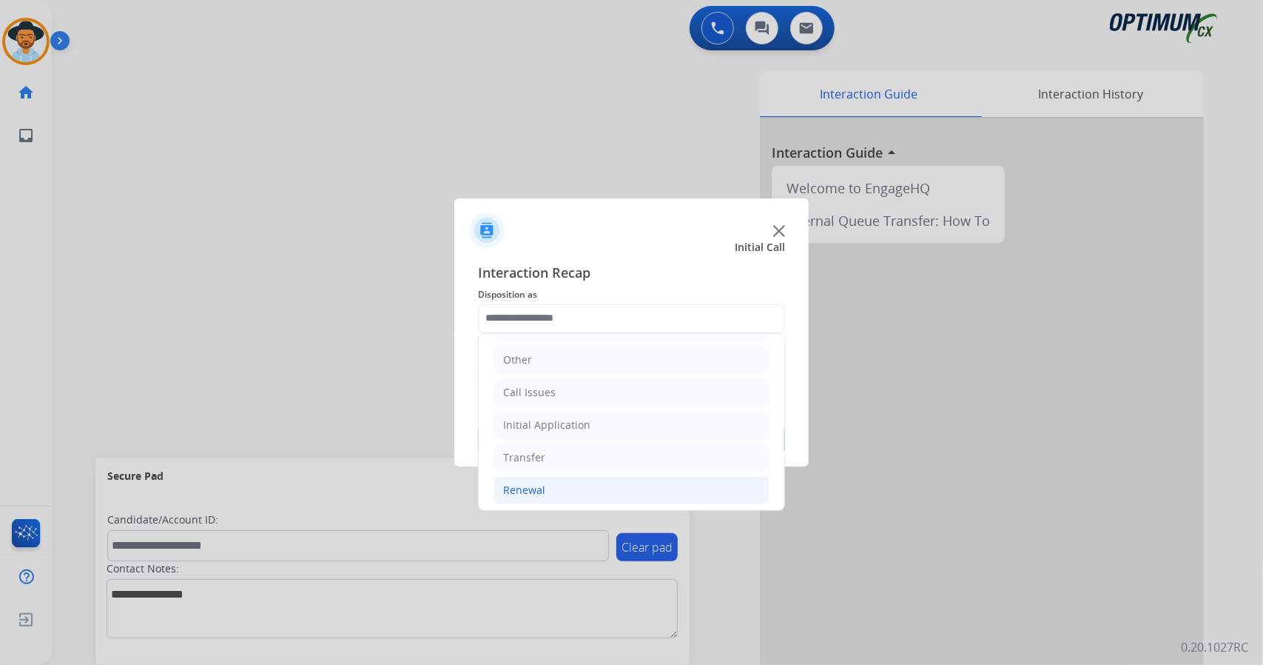
click at [559, 494] on li "Renewal" at bounding box center [632, 490] width 276 height 28
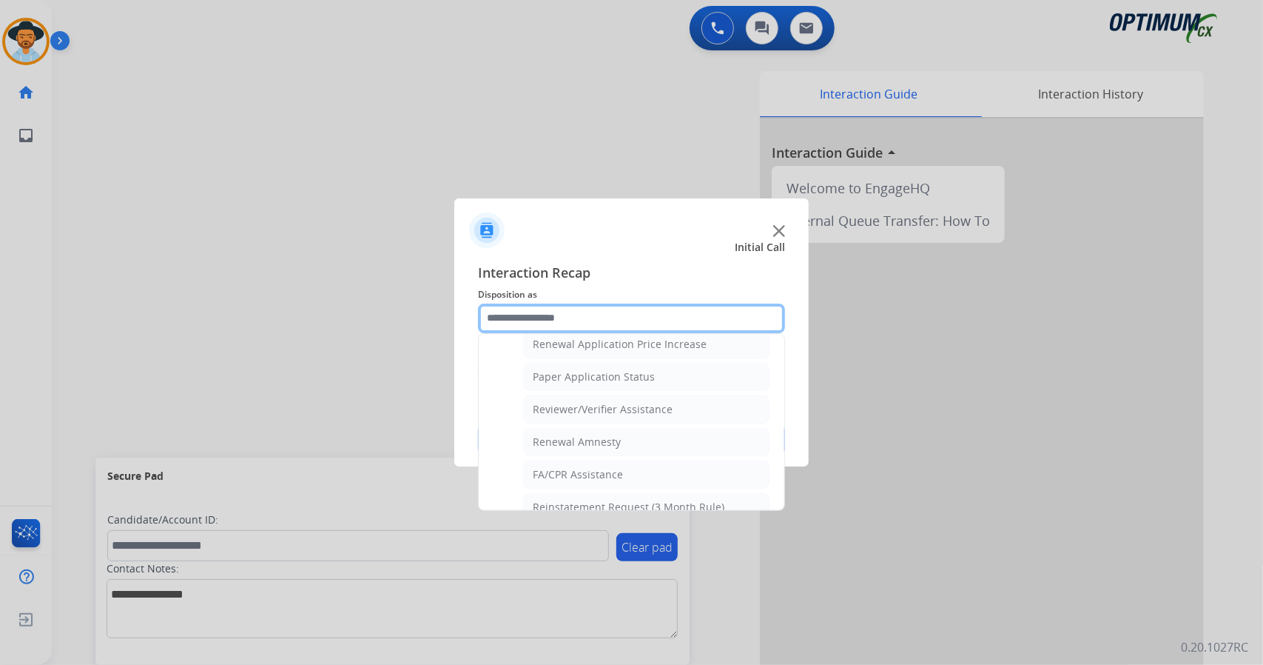
scroll to position [559, 0]
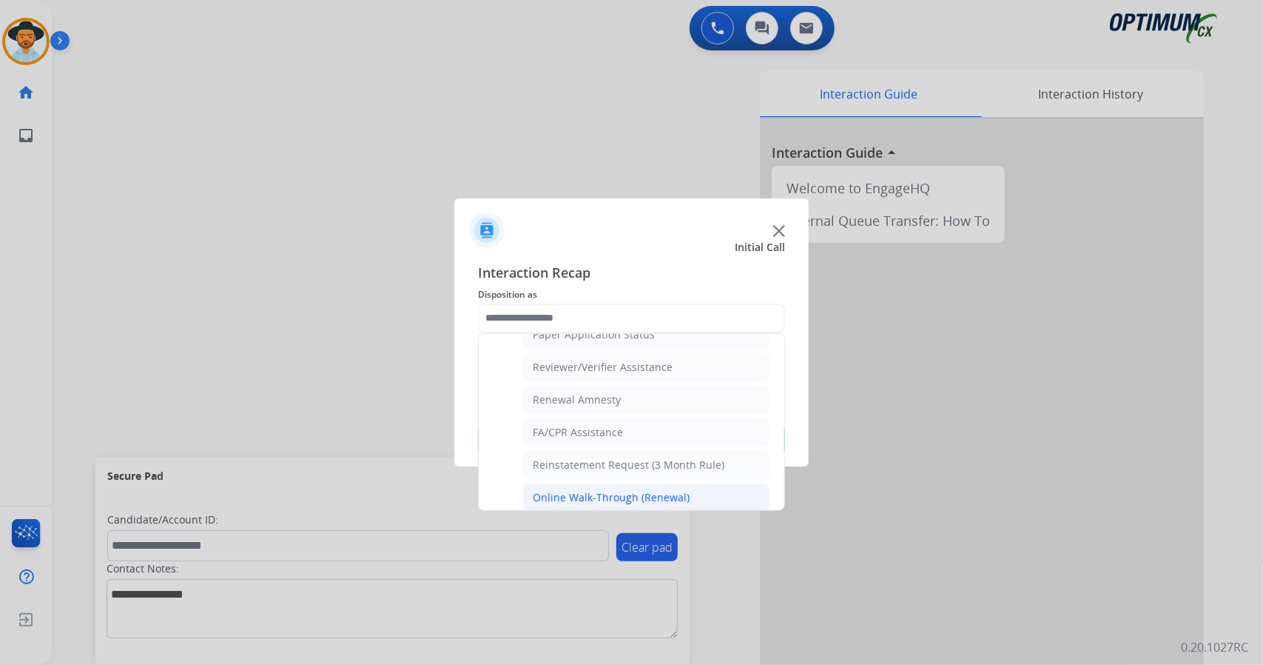
click at [596, 490] on div "Online Walk-Through (Renewal)" at bounding box center [611, 497] width 157 height 15
type input "**********"
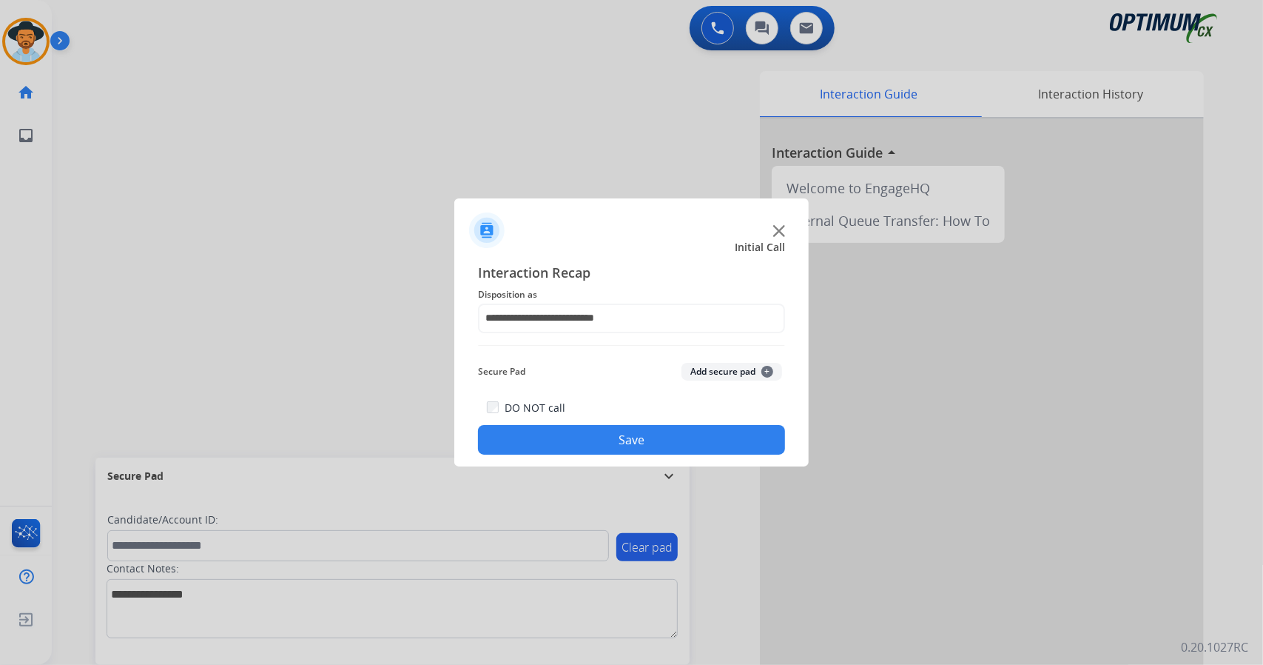
click at [582, 440] on button "Save" at bounding box center [631, 440] width 307 height 30
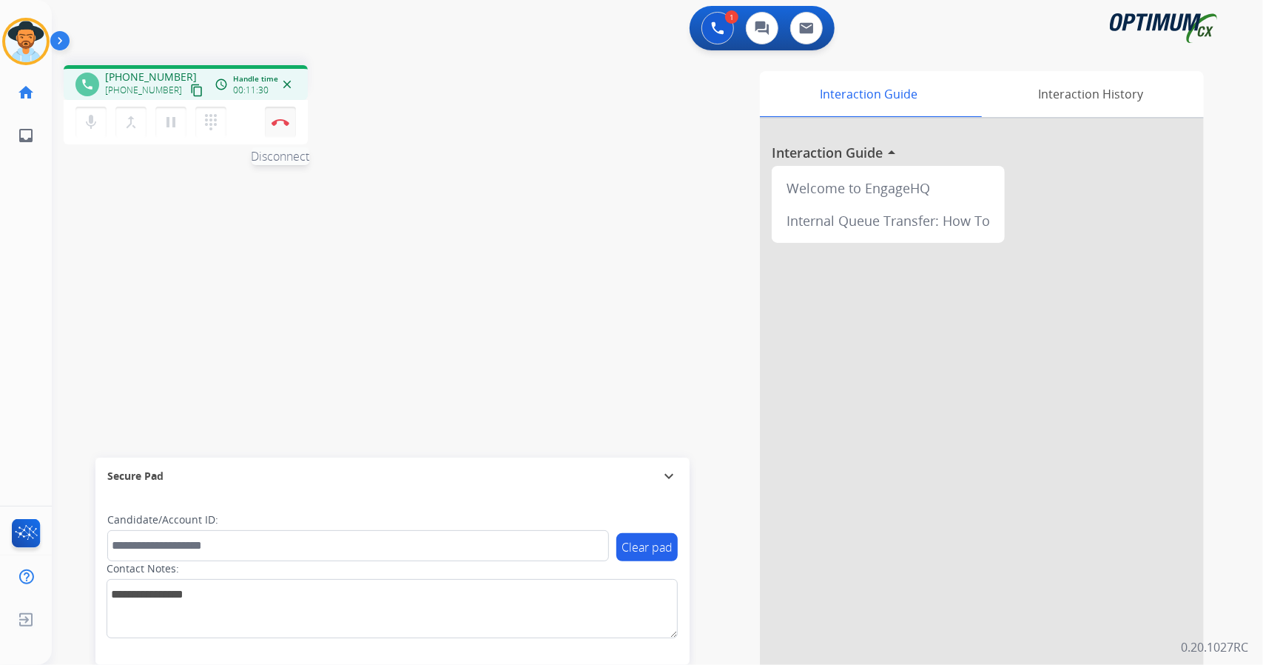
click at [289, 112] on button "Disconnect" at bounding box center [280, 122] width 31 height 31
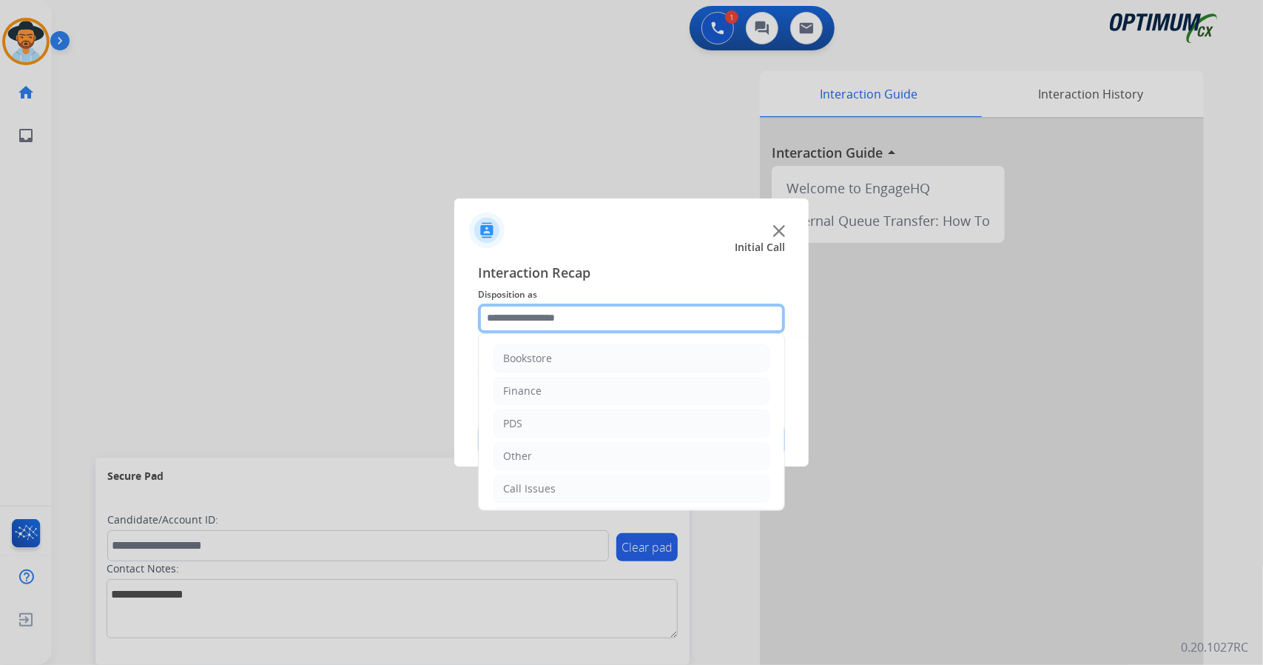
click at [522, 315] on input "text" at bounding box center [631, 318] width 307 height 30
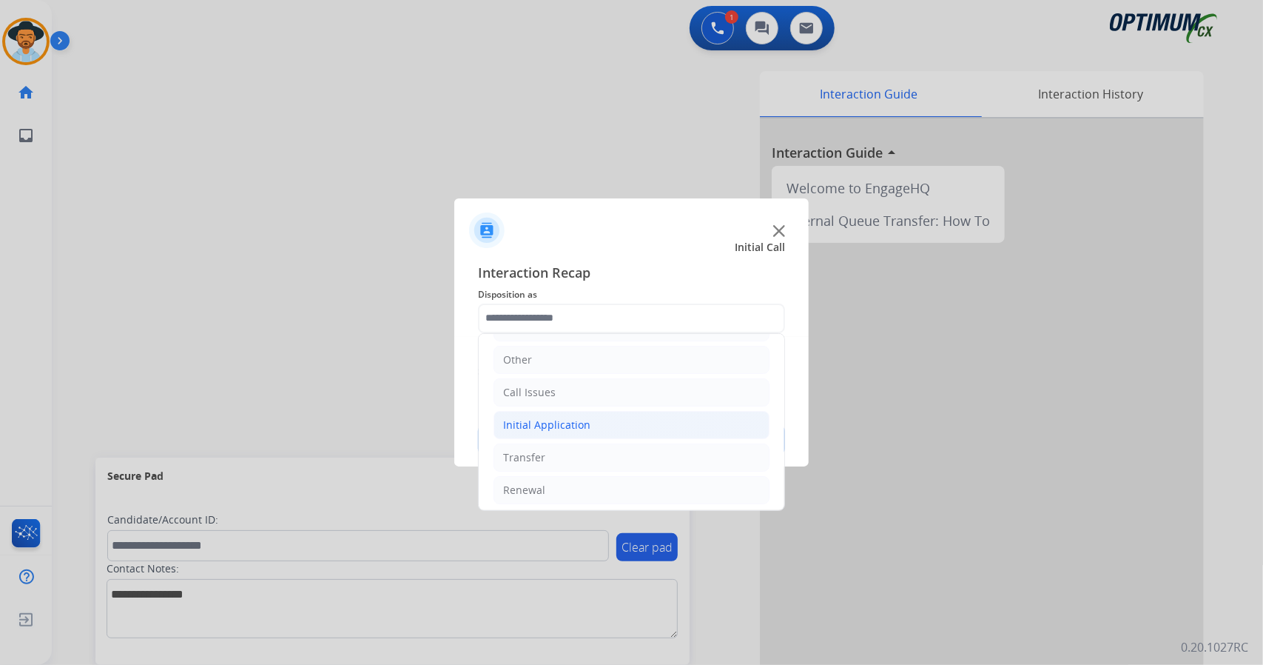
click at [508, 420] on div "Initial Application" at bounding box center [546, 424] width 87 height 15
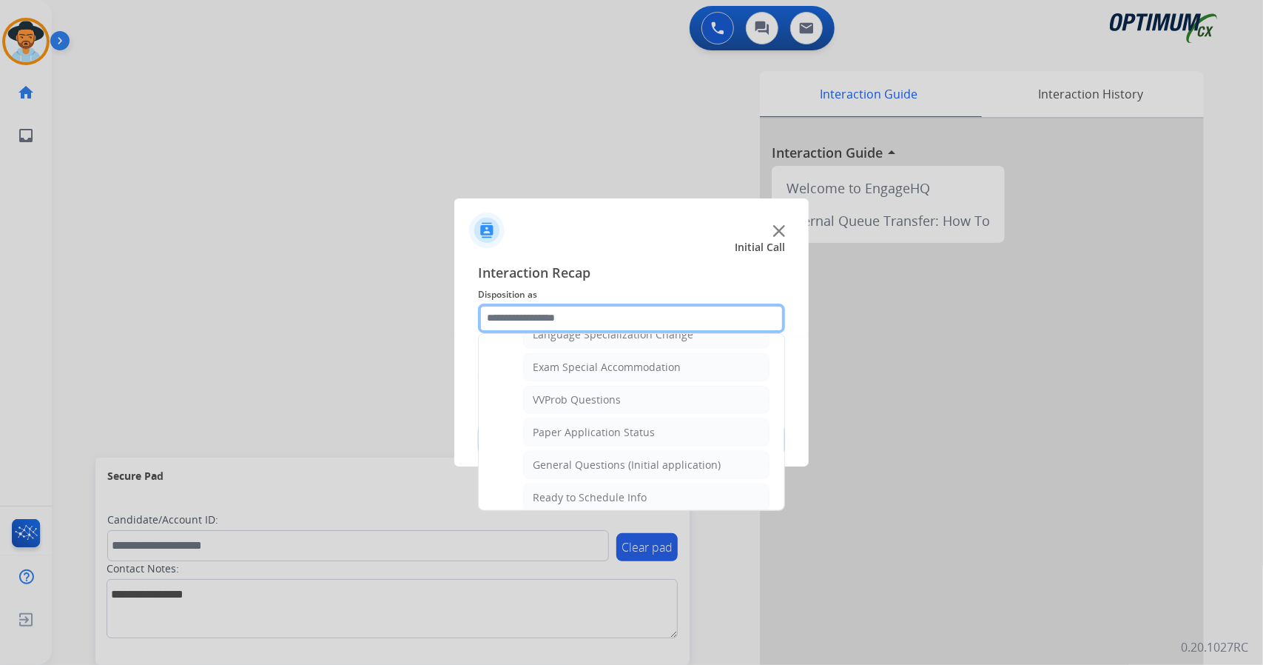
scroll to position [756, 0]
click at [562, 457] on div "General Questions (Initial application)" at bounding box center [627, 464] width 188 height 15
type input "**********"
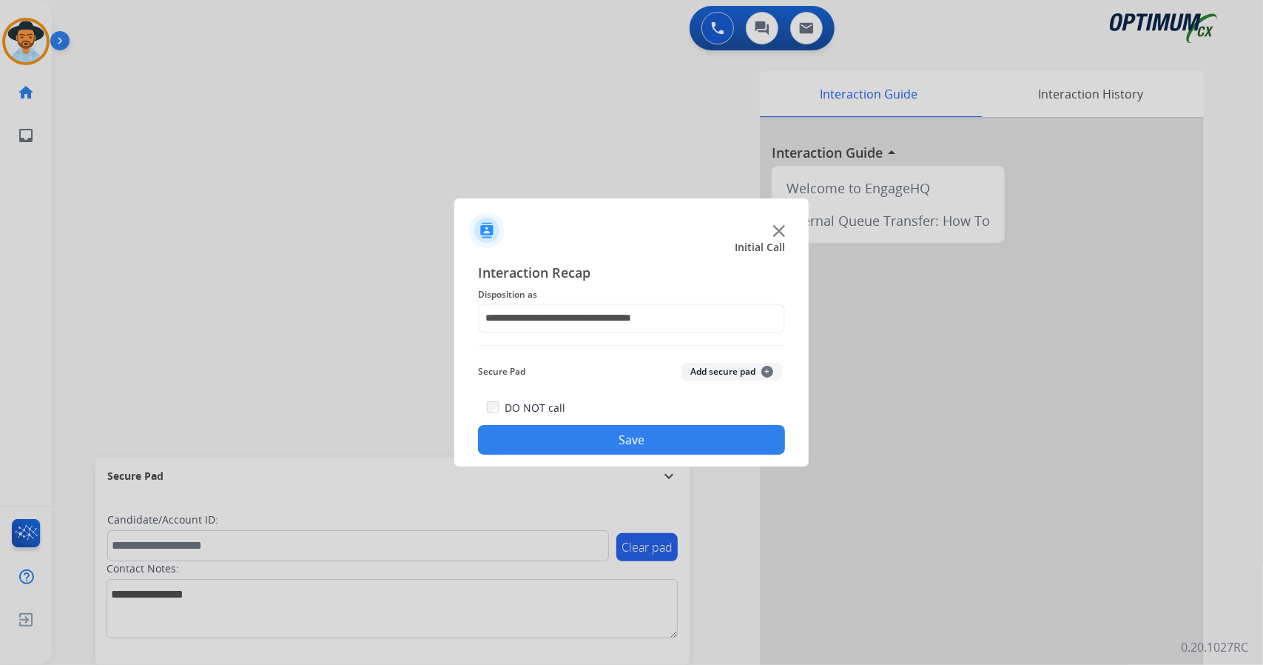
click at [553, 434] on button "Save" at bounding box center [631, 440] width 307 height 30
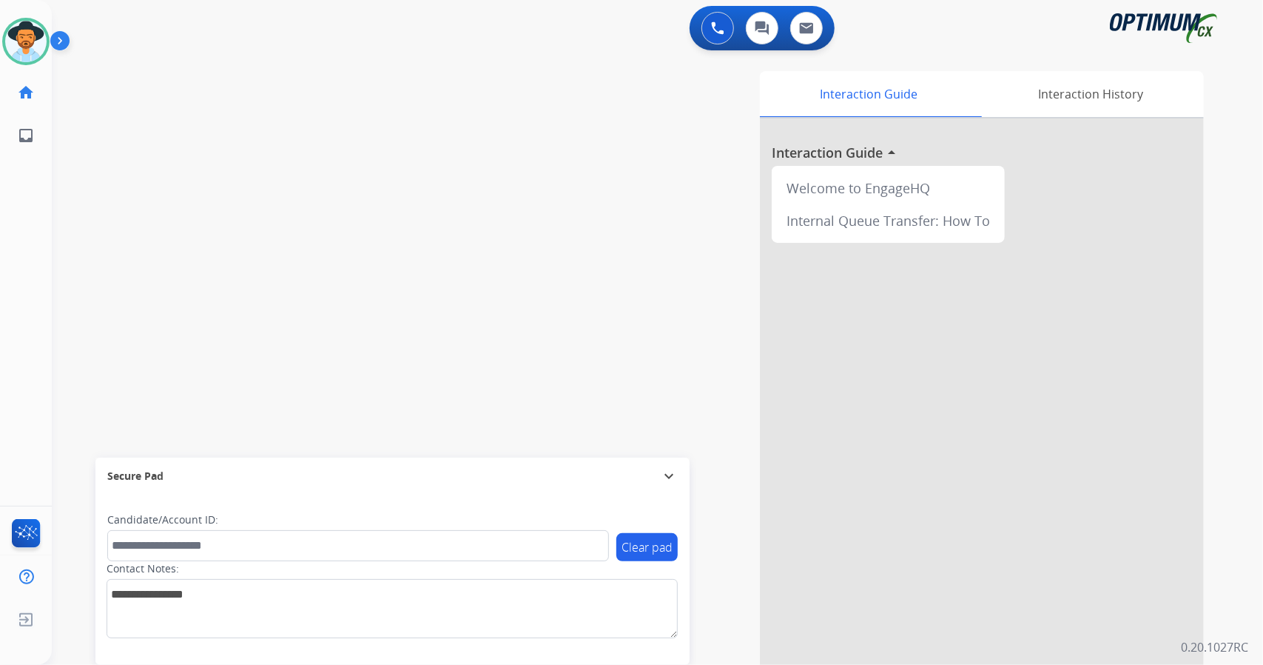
click at [426, 92] on div "swap_horiz Break voice bridge close_fullscreen Connect 3-Way Call merge_type Se…" at bounding box center [640, 361] width 1176 height 617
click at [111, 204] on div "swap_horiz Break voice bridge close_fullscreen Connect 3-Way Call merge_type Se…" at bounding box center [640, 361] width 1176 height 617
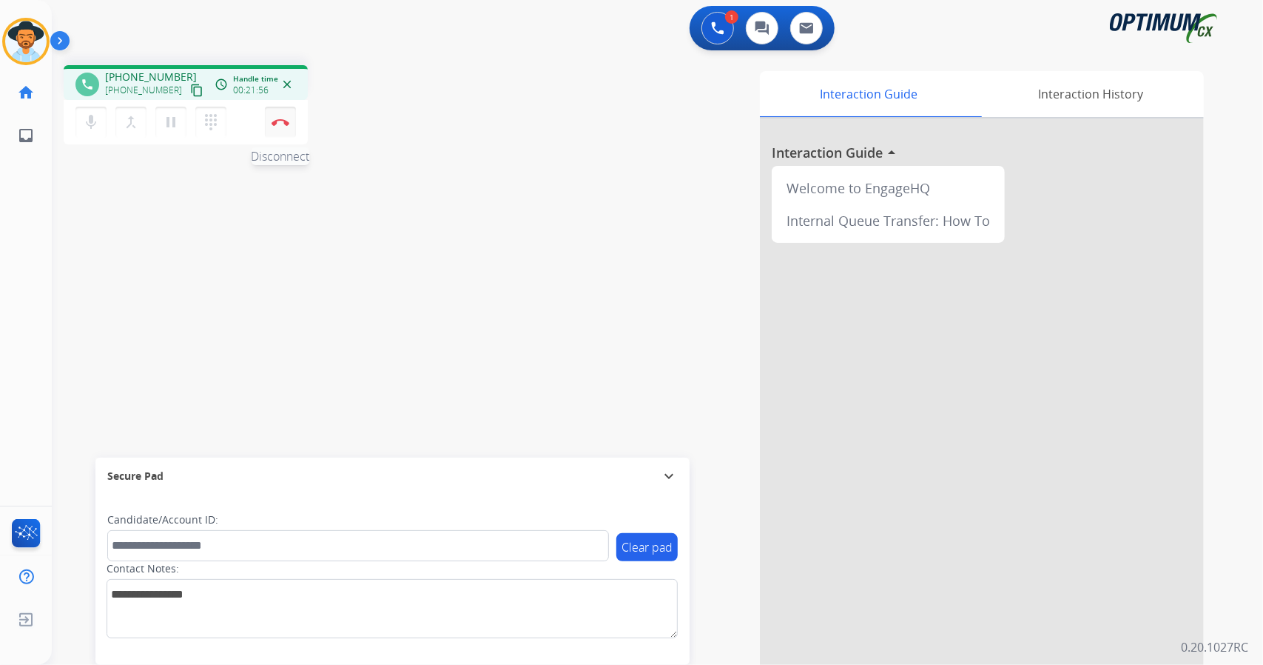
click at [274, 115] on button "Disconnect" at bounding box center [280, 122] width 31 height 31
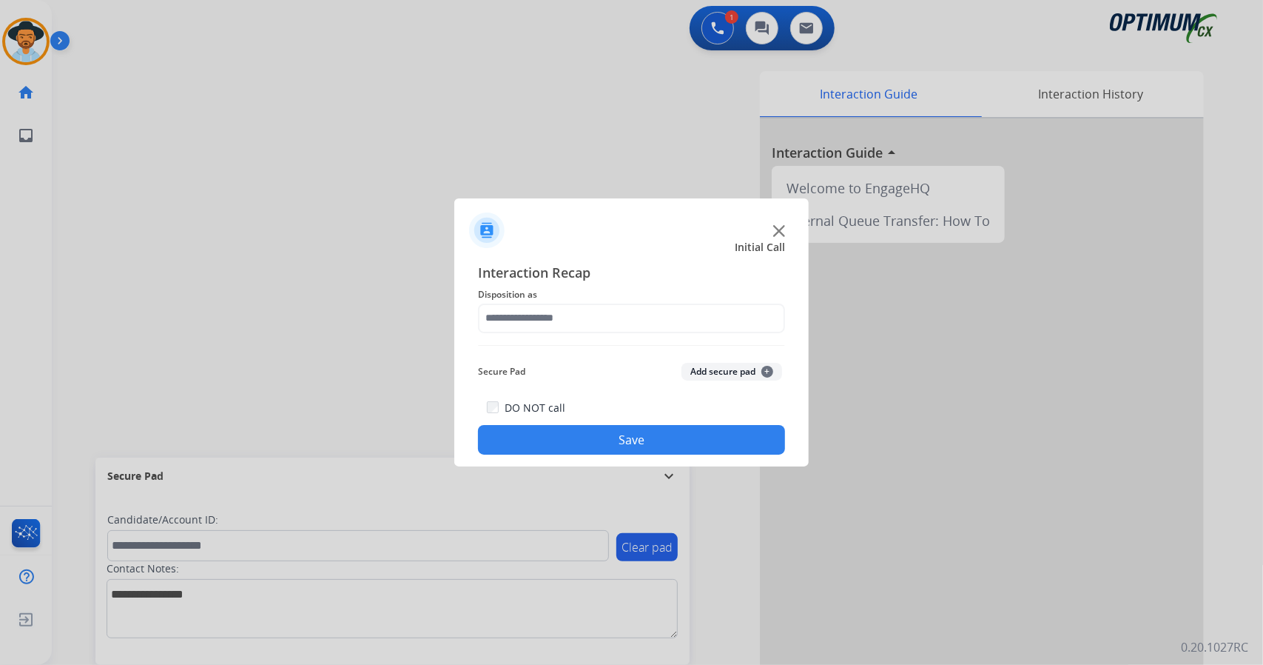
click at [502, 298] on span "Disposition as" at bounding box center [631, 295] width 307 height 18
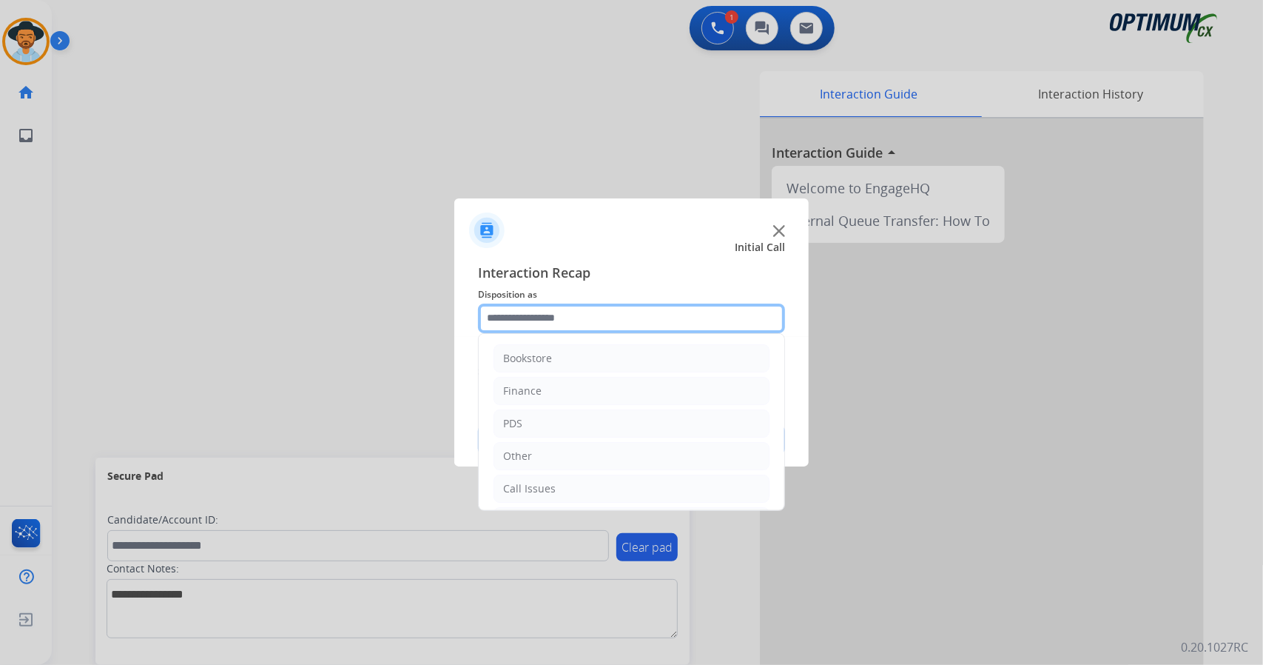
click at [508, 312] on input "text" at bounding box center [631, 318] width 307 height 30
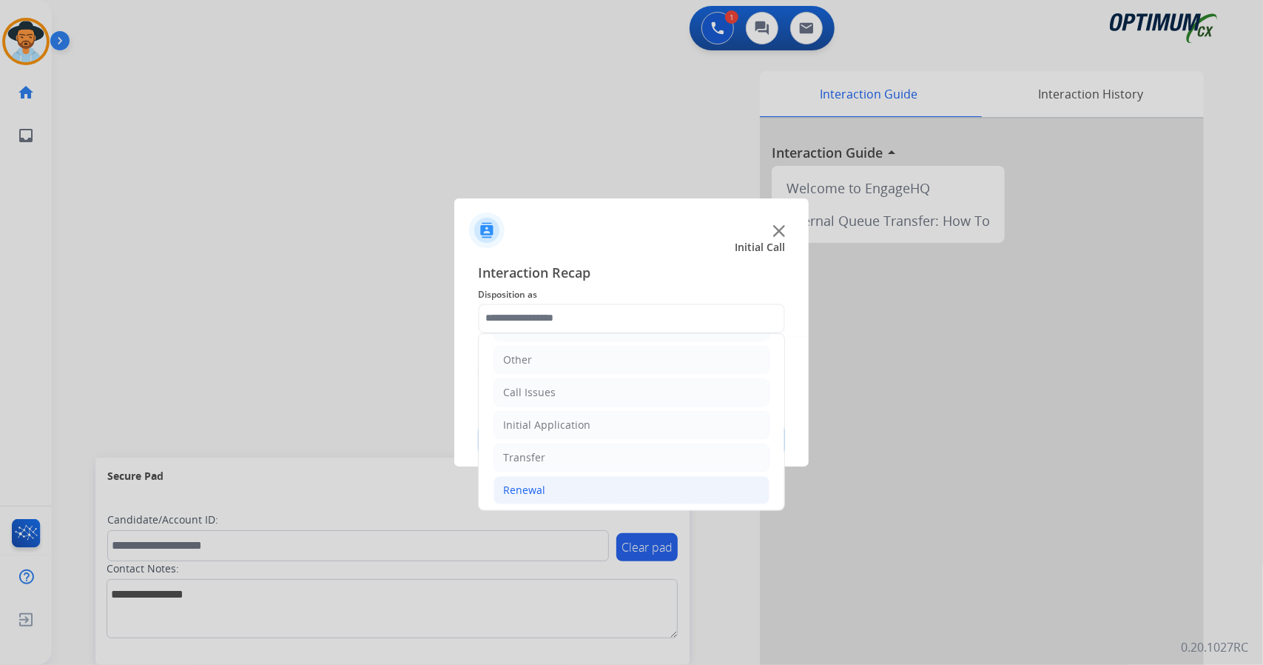
click at [582, 485] on li "Renewal" at bounding box center [632, 490] width 276 height 28
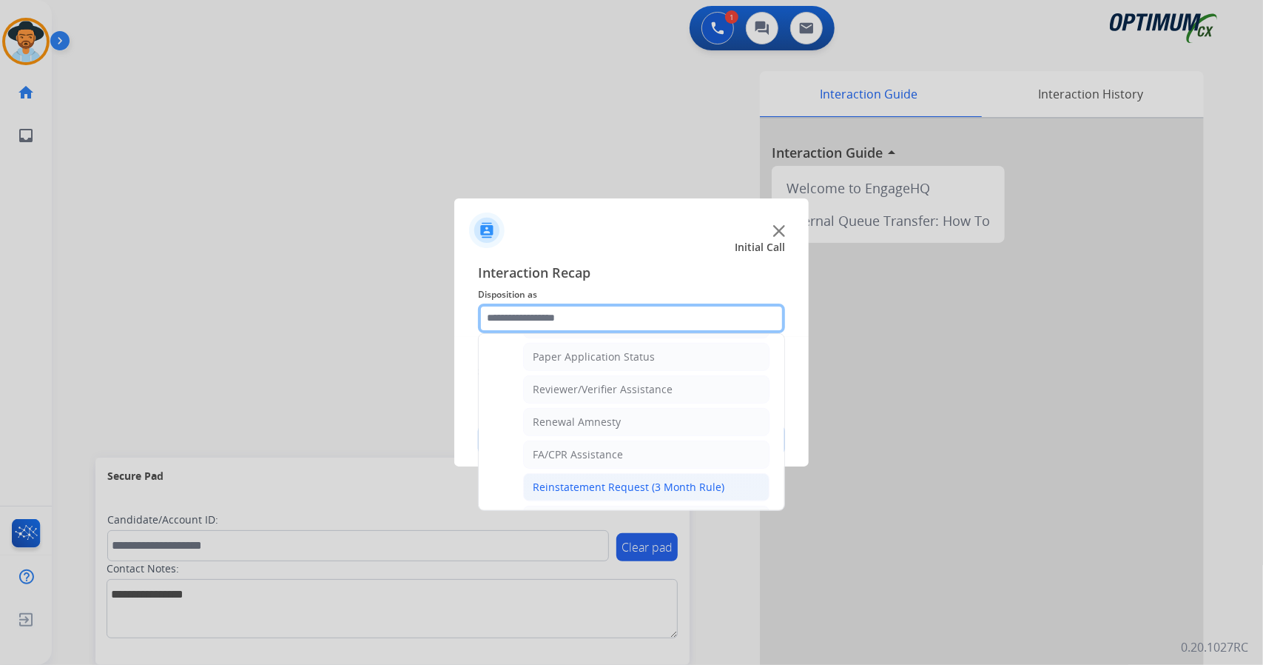
scroll to position [559, 0]
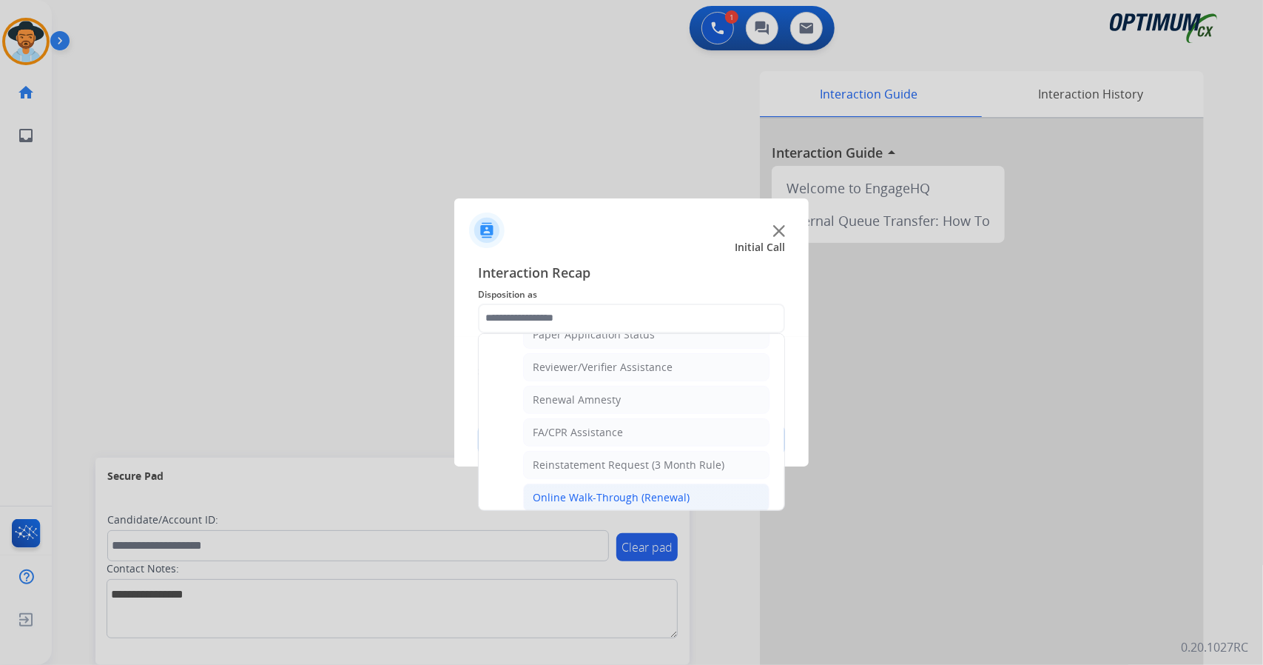
click at [589, 483] on li "Online Walk-Through (Renewal)" at bounding box center [646, 497] width 246 height 28
type input "**********"
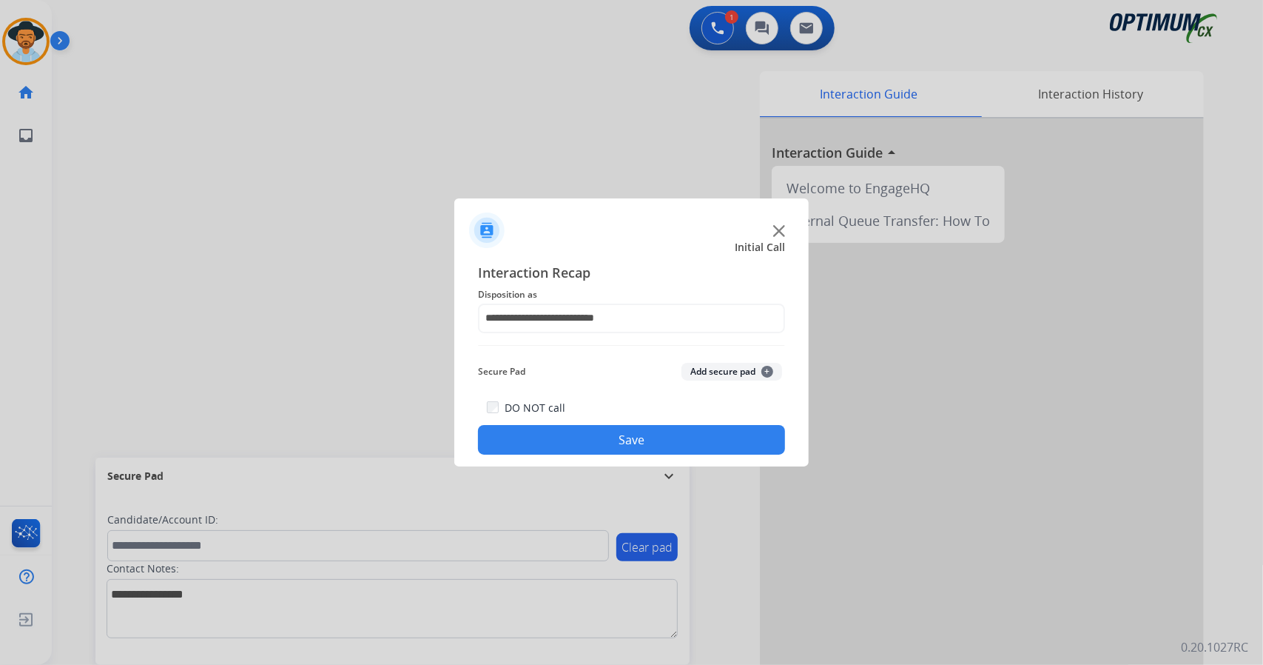
click at [577, 450] on button "Save" at bounding box center [631, 440] width 307 height 30
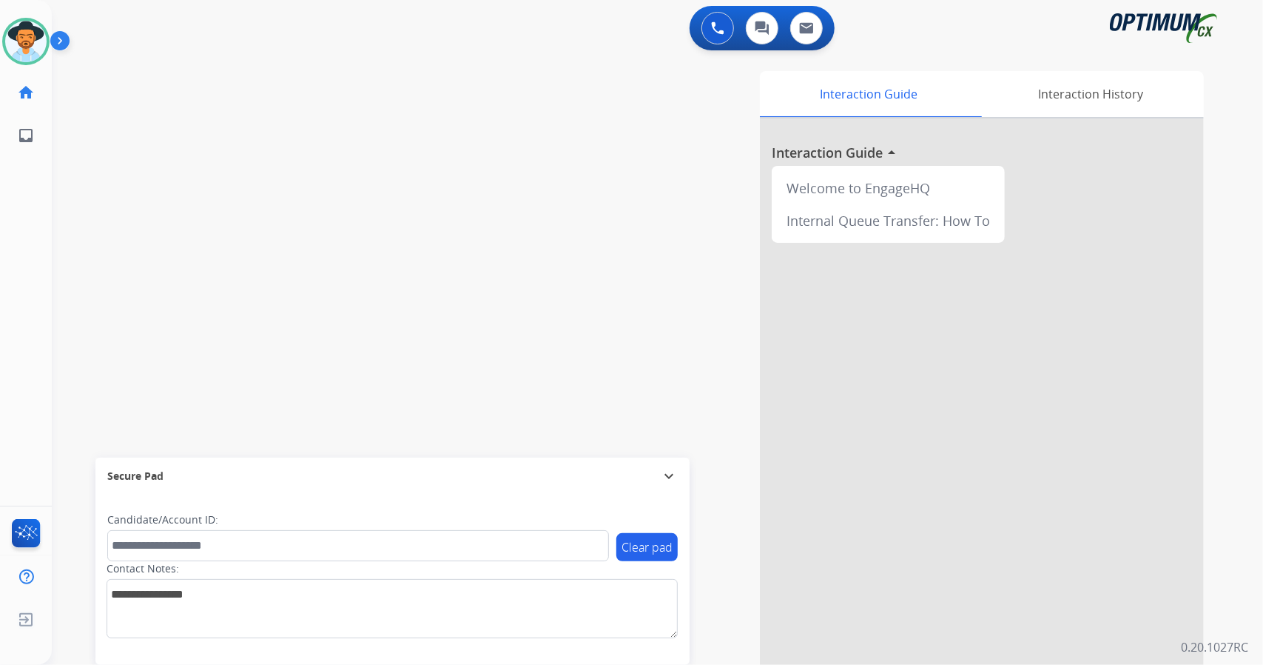
click at [90, 315] on div "swap_horiz Break voice bridge close_fullscreen Connect 3-Way Call merge_type Se…" at bounding box center [640, 361] width 1176 height 617
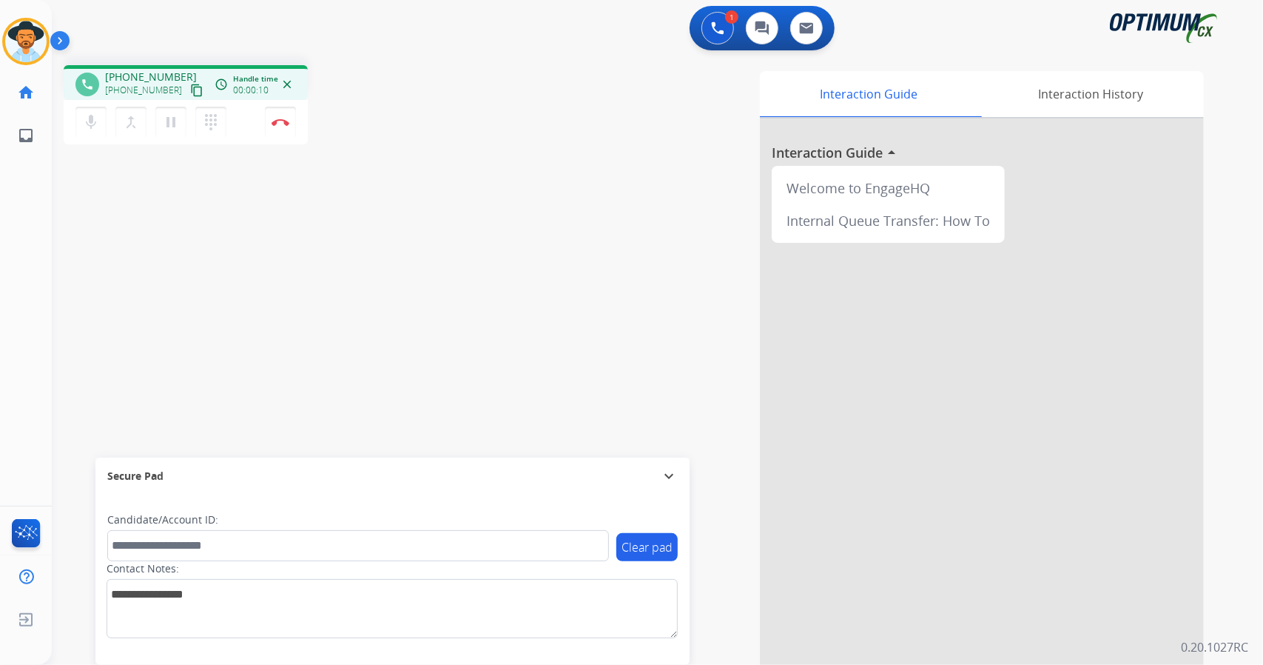
click at [81, 229] on div "phone [PHONE_NUMBER] [PHONE_NUMBER] content_copy access_time Call metrics Queue…" at bounding box center [640, 361] width 1176 height 617
click at [274, 112] on button "Disconnect" at bounding box center [280, 122] width 31 height 31
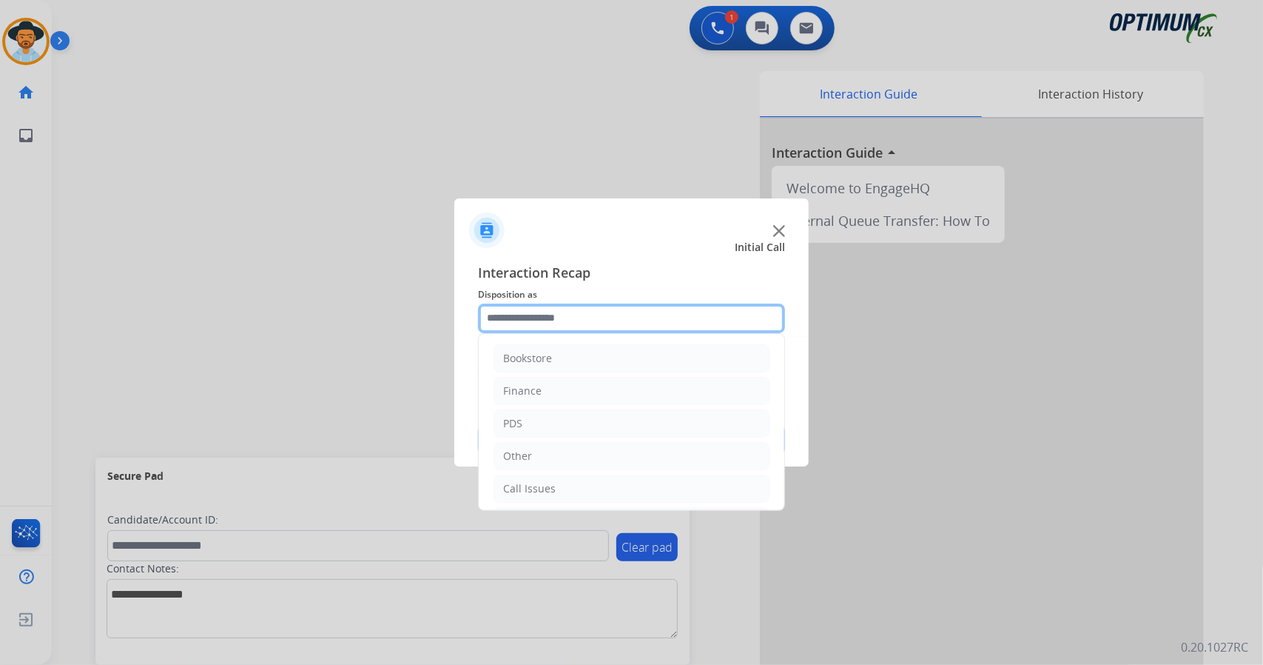
click at [662, 320] on input "text" at bounding box center [631, 318] width 307 height 30
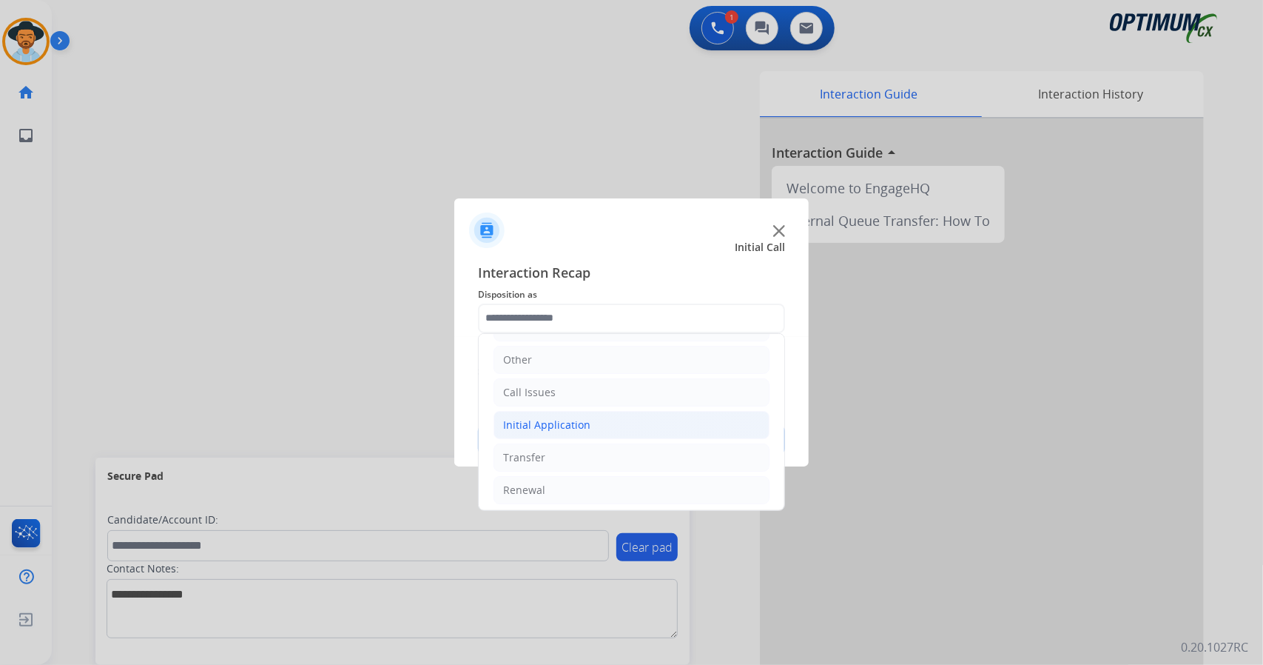
click at [633, 425] on li "Initial Application" at bounding box center [632, 425] width 276 height 28
click at [632, 476] on li "Appeals" at bounding box center [646, 490] width 246 height 28
type input "*******"
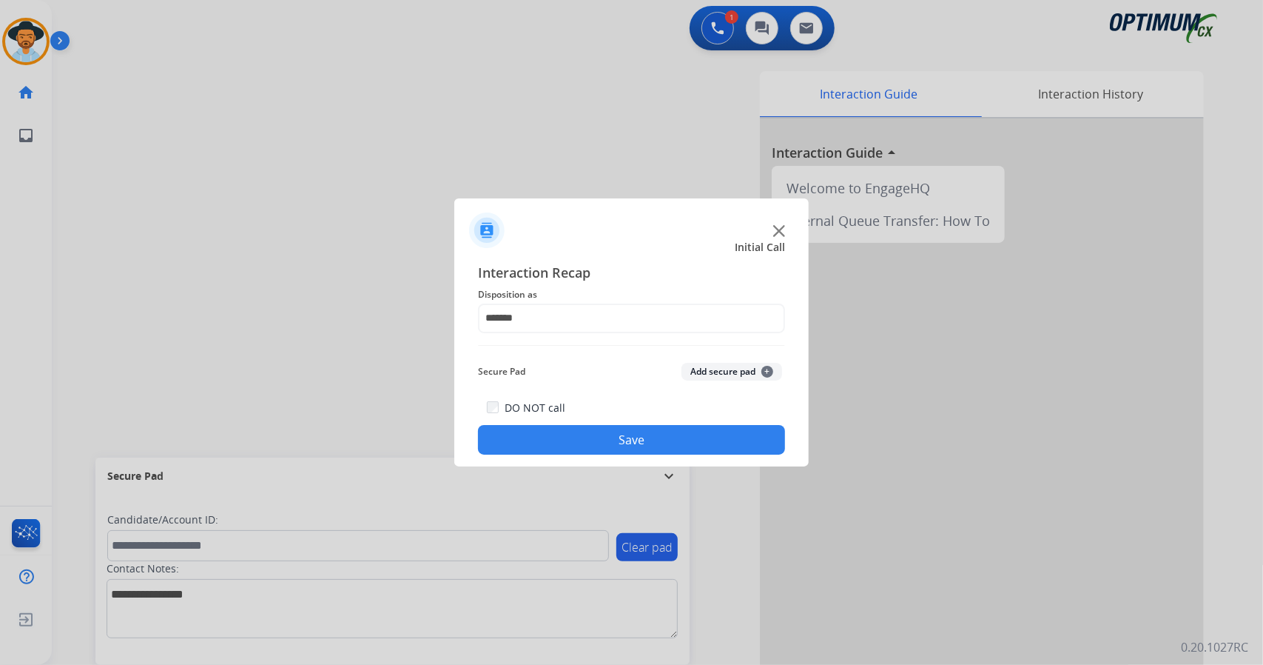
click at [607, 439] on button "Save" at bounding box center [631, 440] width 307 height 30
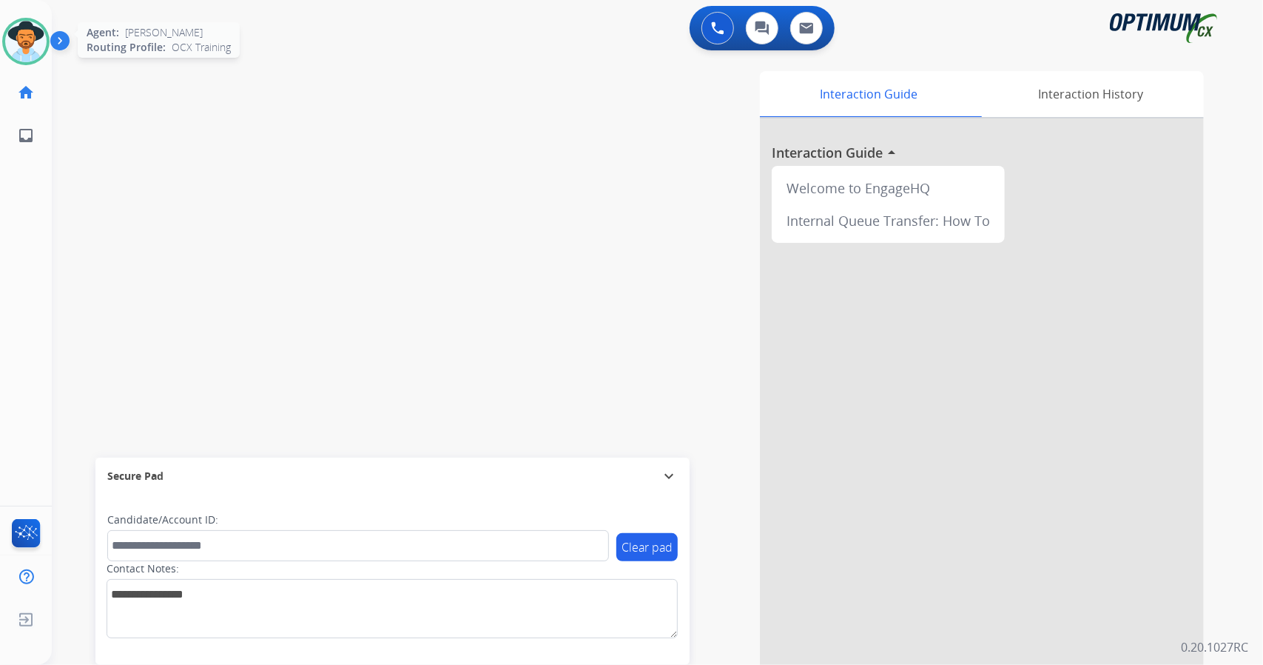
click at [33, 58] on img at bounding box center [25, 41] width 41 height 41
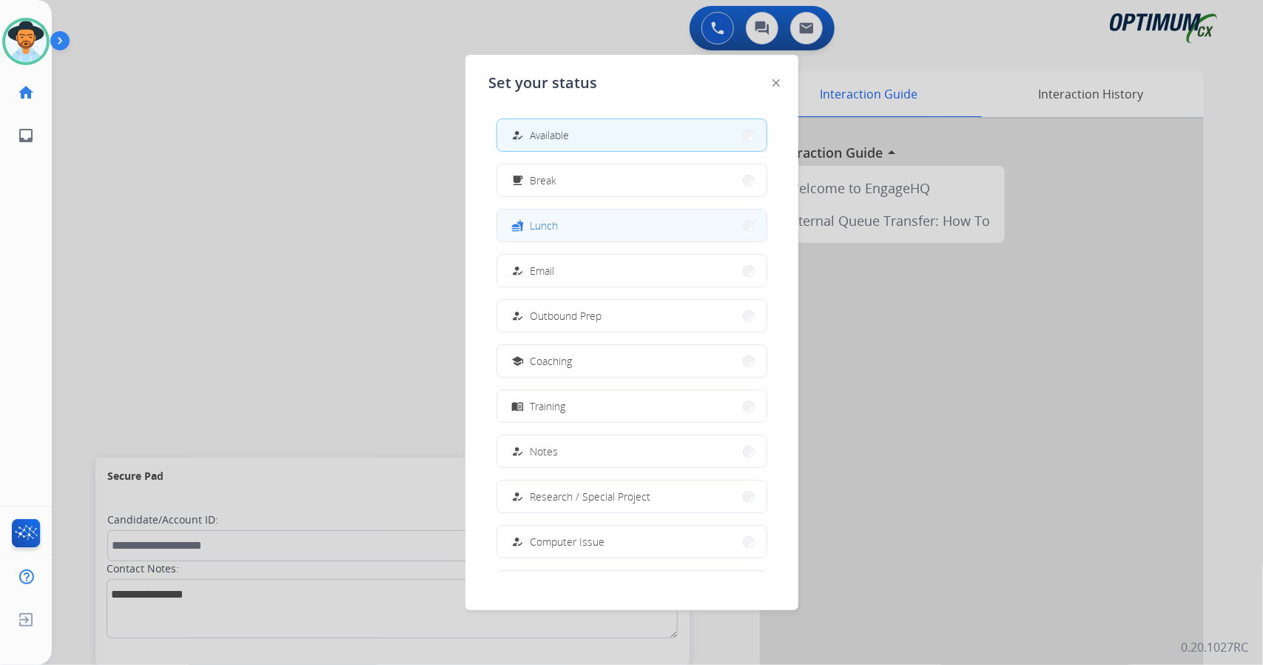
click at [531, 230] on div "fastfood Lunch" at bounding box center [534, 226] width 50 height 18
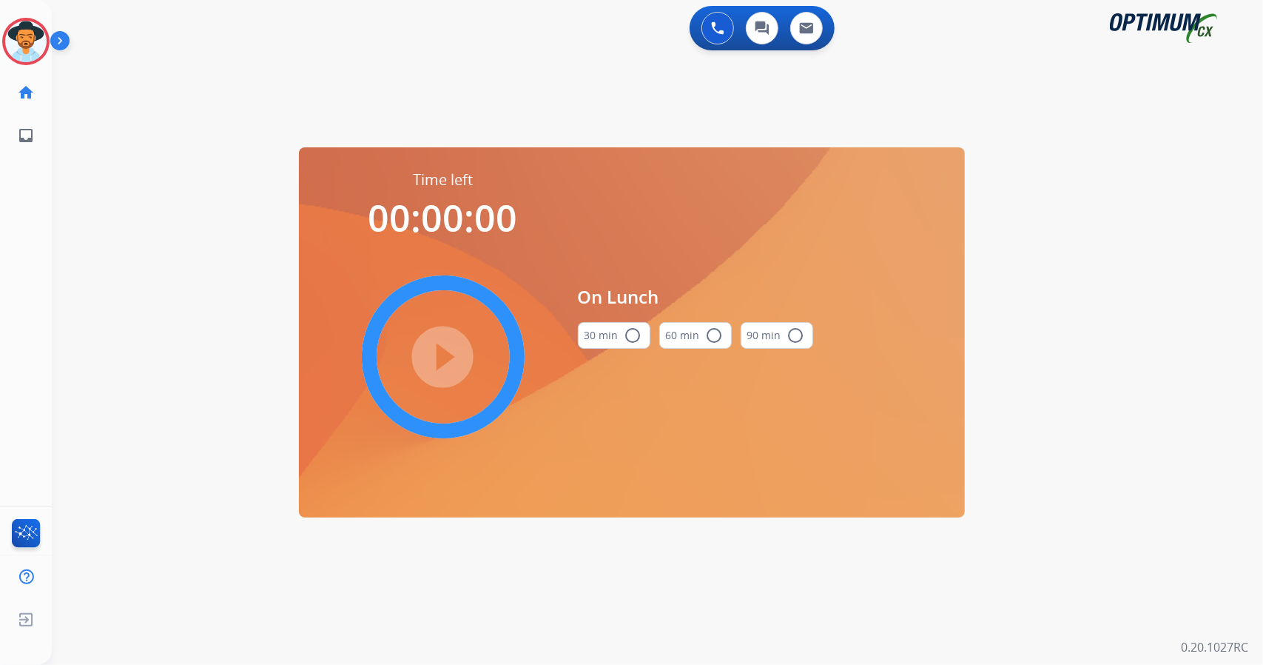
click at [1262, 322] on div "0 Voice Interactions 0 Chat Interactions 0 Email Interactions swap_horiz Break …" at bounding box center [657, 332] width 1211 height 665
click at [639, 323] on button "30 min radio_button_unchecked" at bounding box center [614, 335] width 73 height 27
click at [439, 351] on mat-icon "play_circle_filled" at bounding box center [443, 357] width 18 height 18
